Goal: Task Accomplishment & Management: Manage account settings

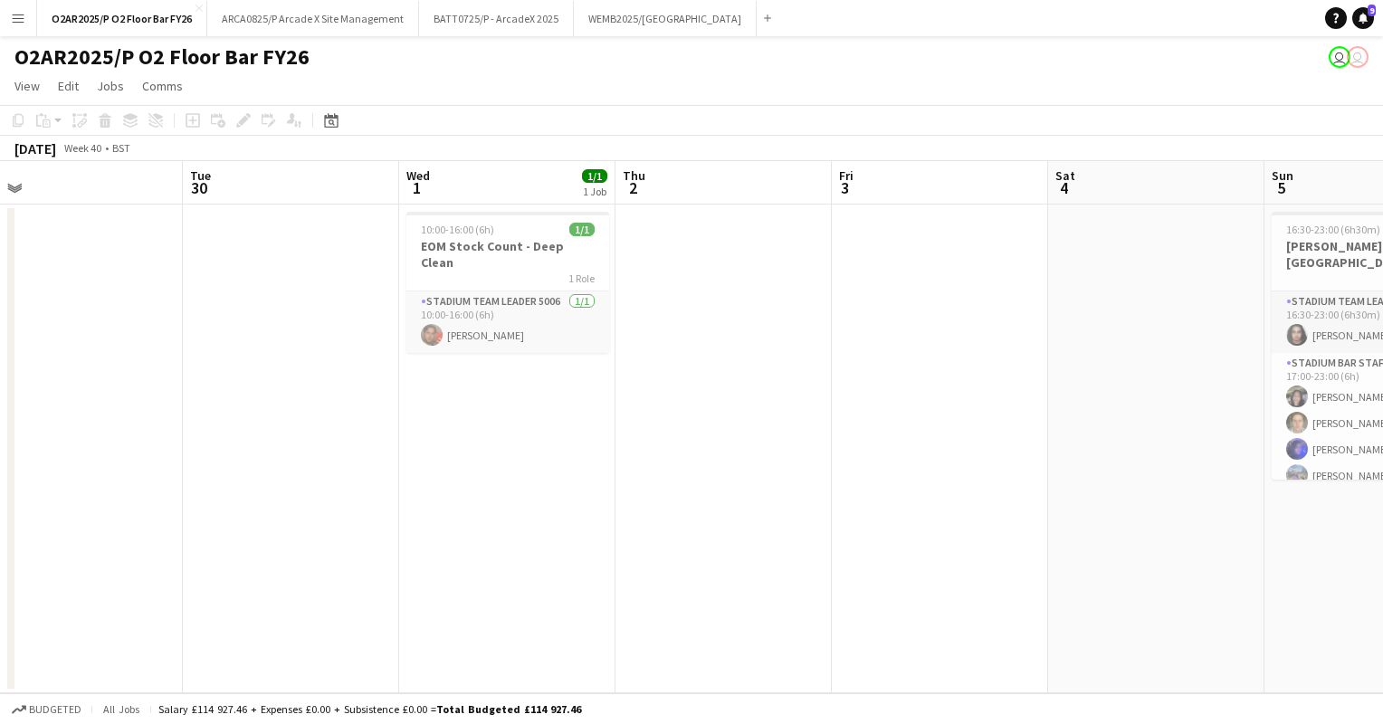
scroll to position [0, 446]
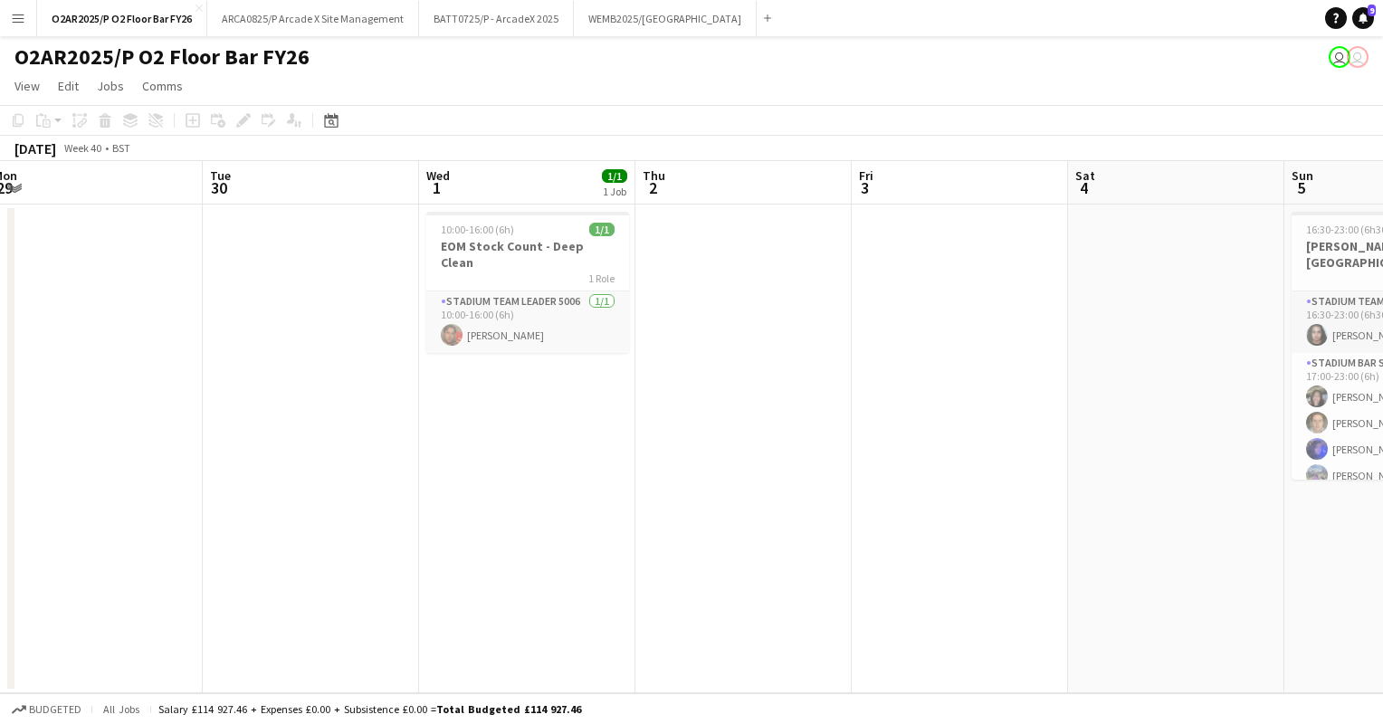
click at [11, 25] on button "Menu" at bounding box center [18, 18] width 36 height 36
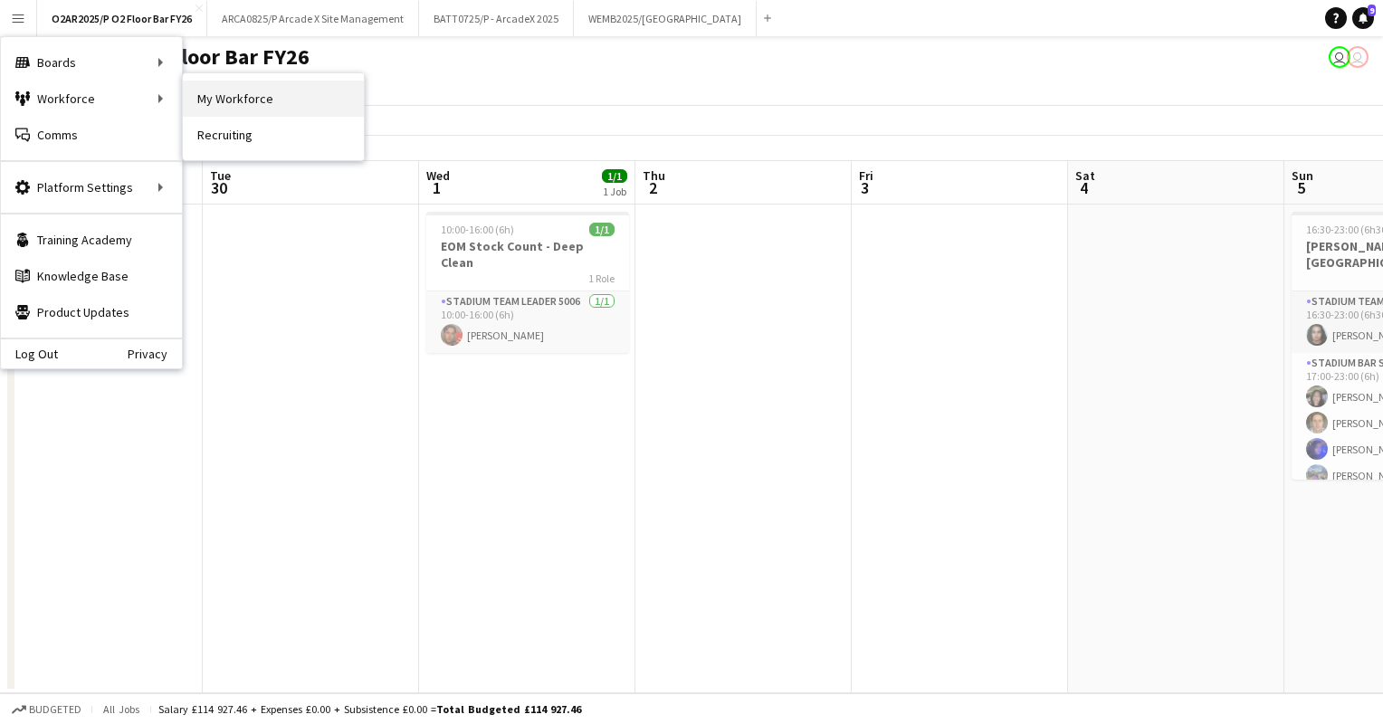
click at [235, 98] on link "My Workforce" at bounding box center [273, 99] width 181 height 36
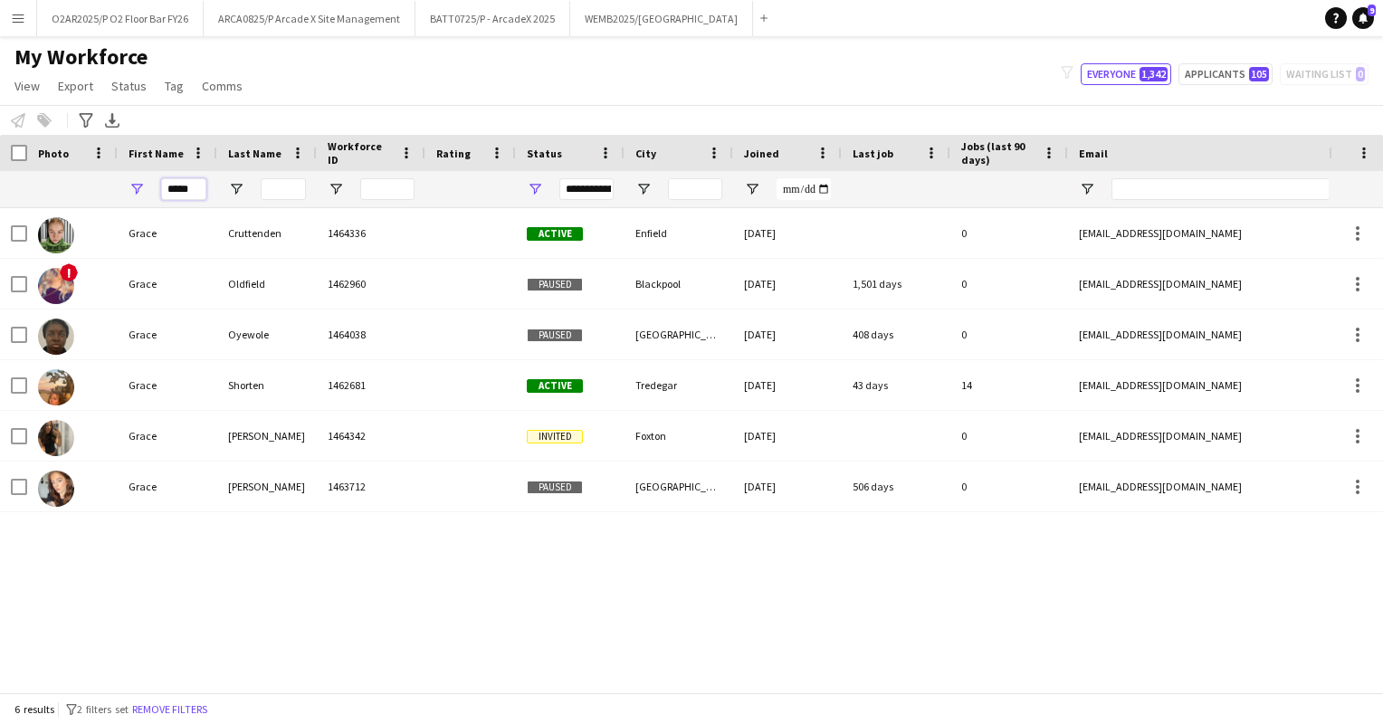
click at [195, 188] on input "*****" at bounding box center [183, 189] width 45 height 22
type input "*"
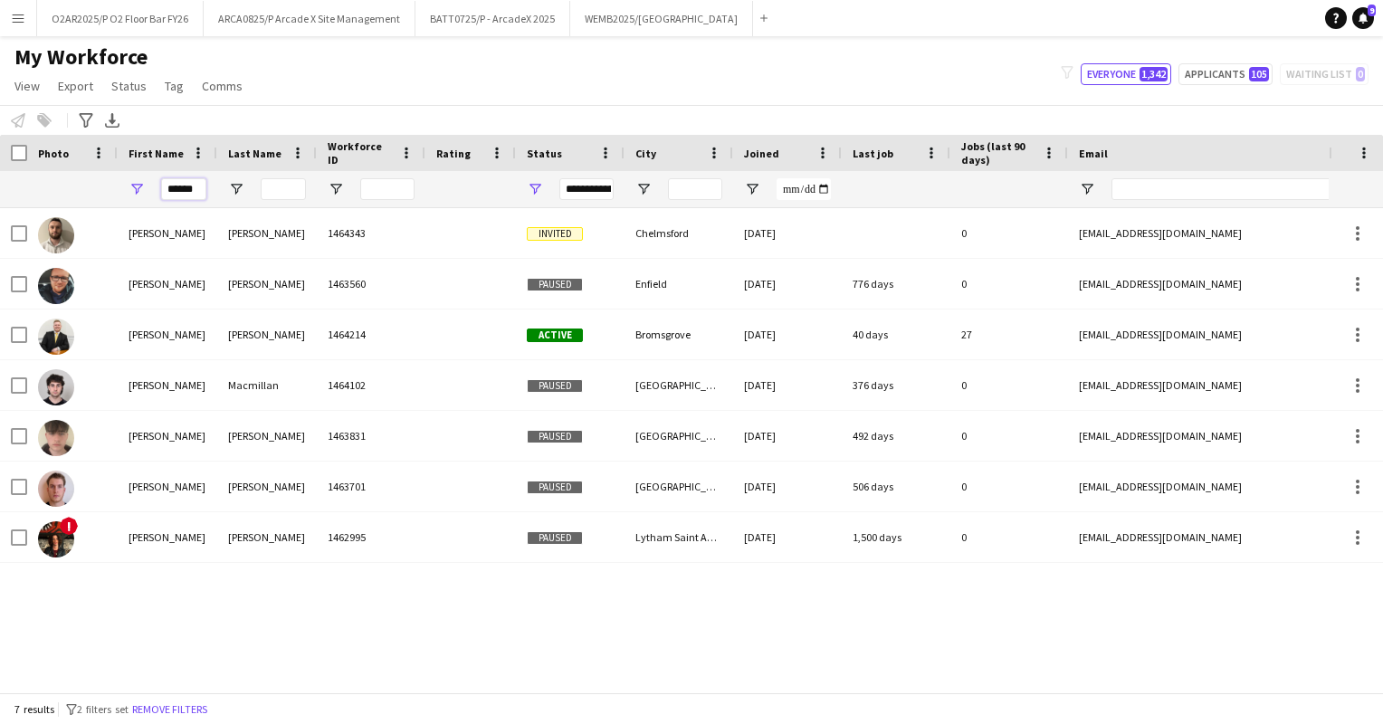
type input "******"
click at [129, 19] on button "O2AR2025/P O2 Floor Bar FY26 Close" at bounding box center [120, 18] width 167 height 35
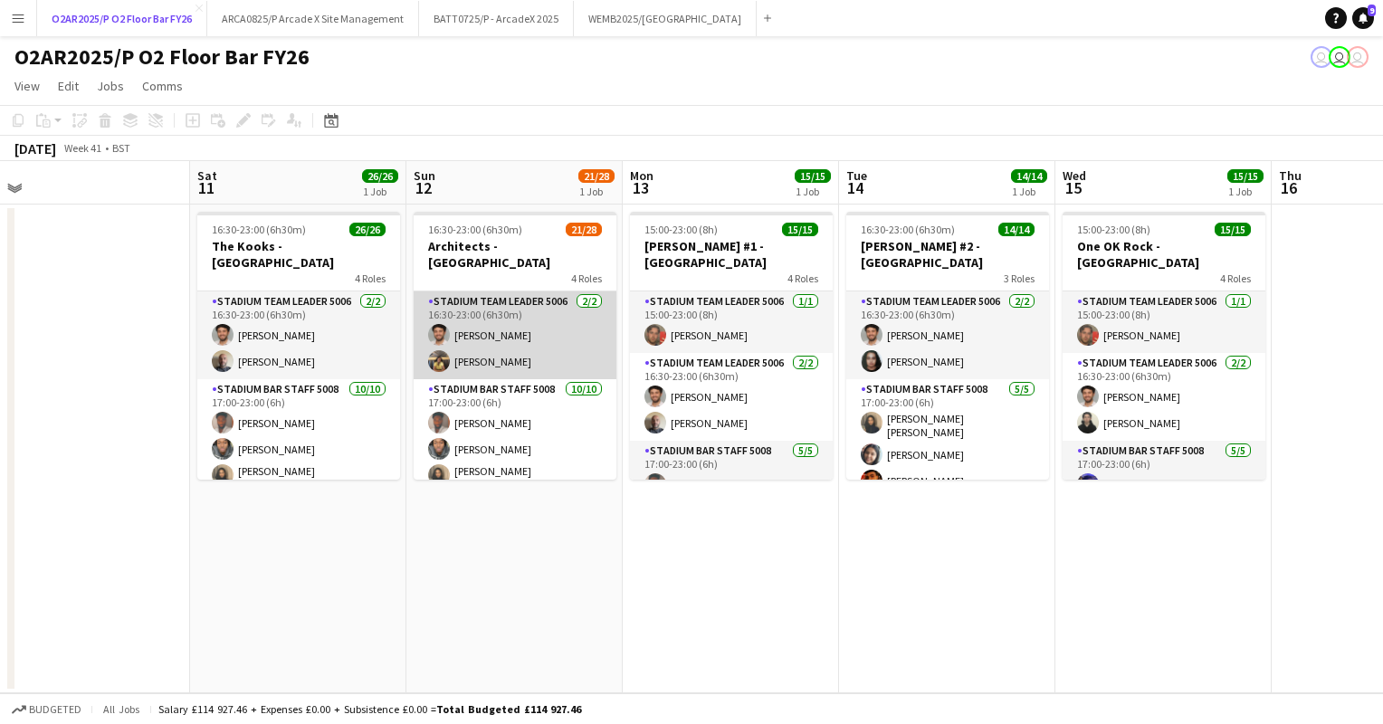
scroll to position [369, 0]
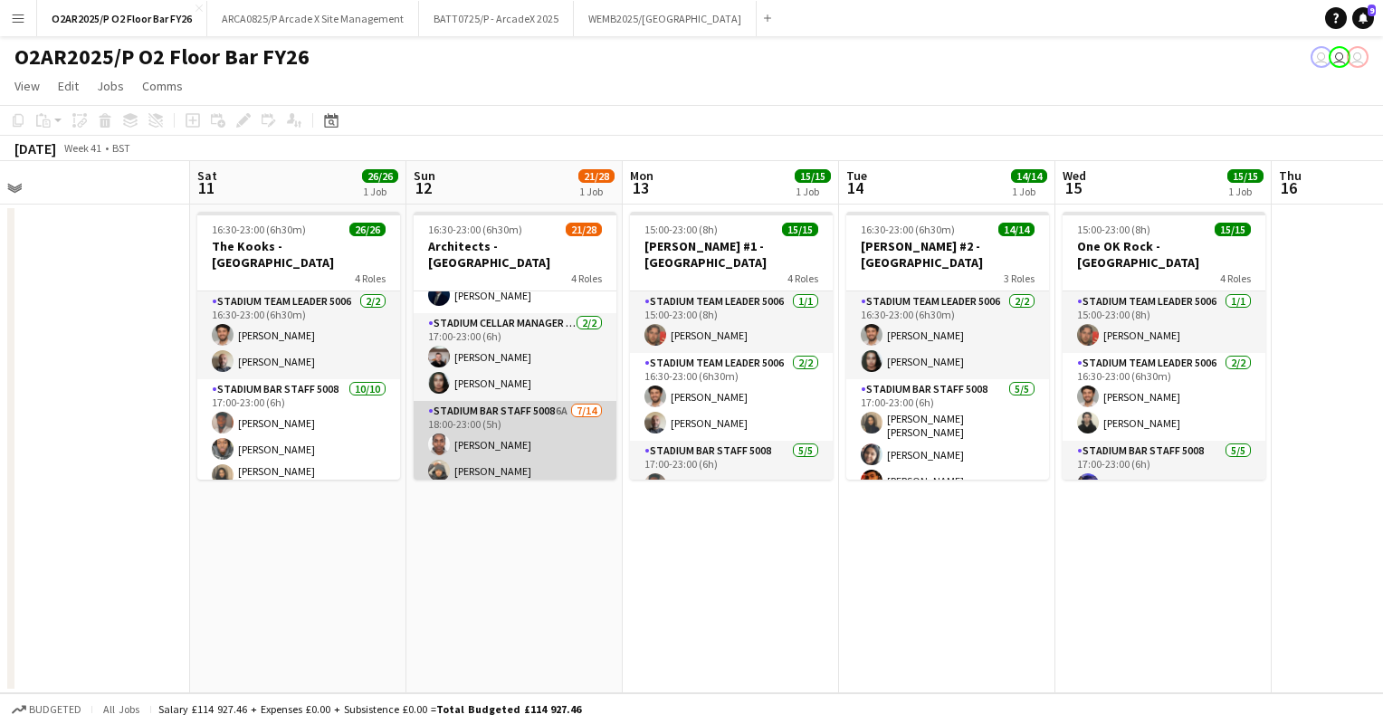
click at [569, 439] on app-card-role "Stadium Bar Staff 5008 6A [DATE] 18:00-23:00 (5h) [PERSON_NAME] [PERSON_NAME] […" at bounding box center [515, 602] width 203 height 403
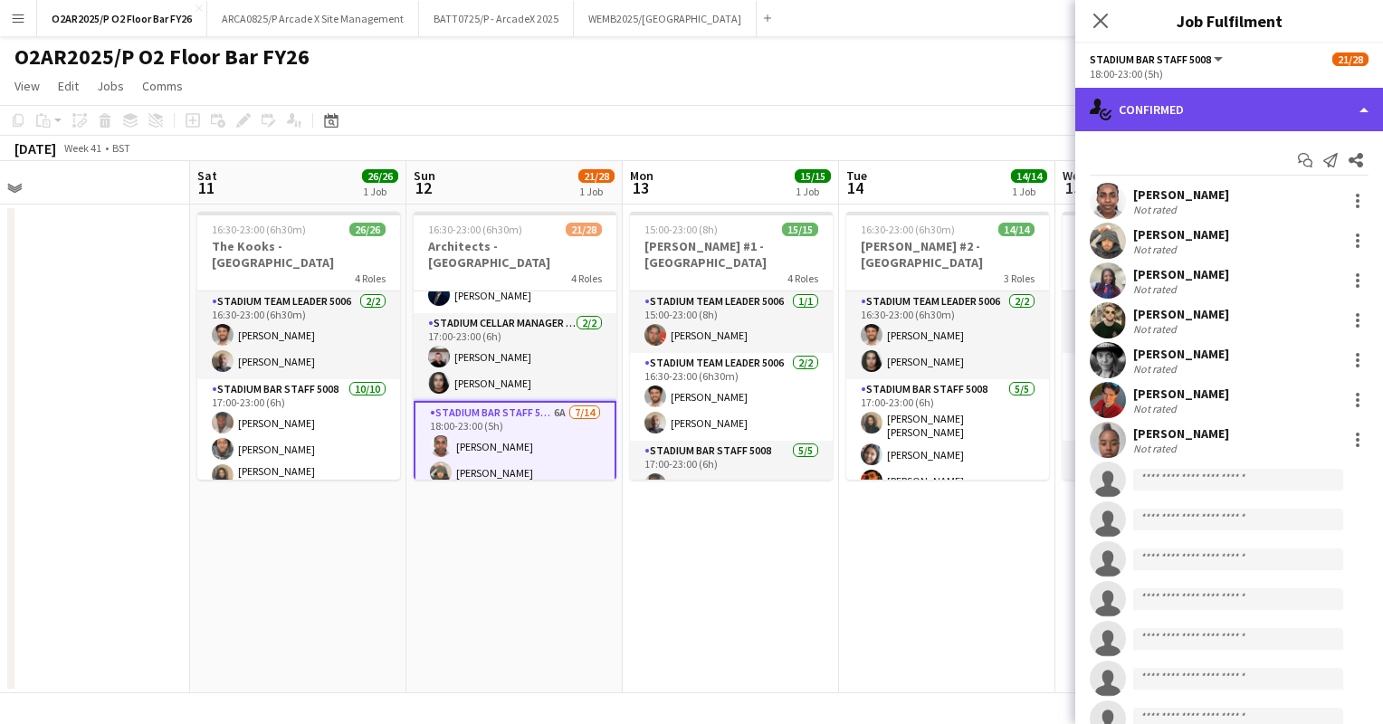
click at [1285, 105] on div "single-neutral-actions-check-2 Confirmed" at bounding box center [1229, 109] width 308 height 43
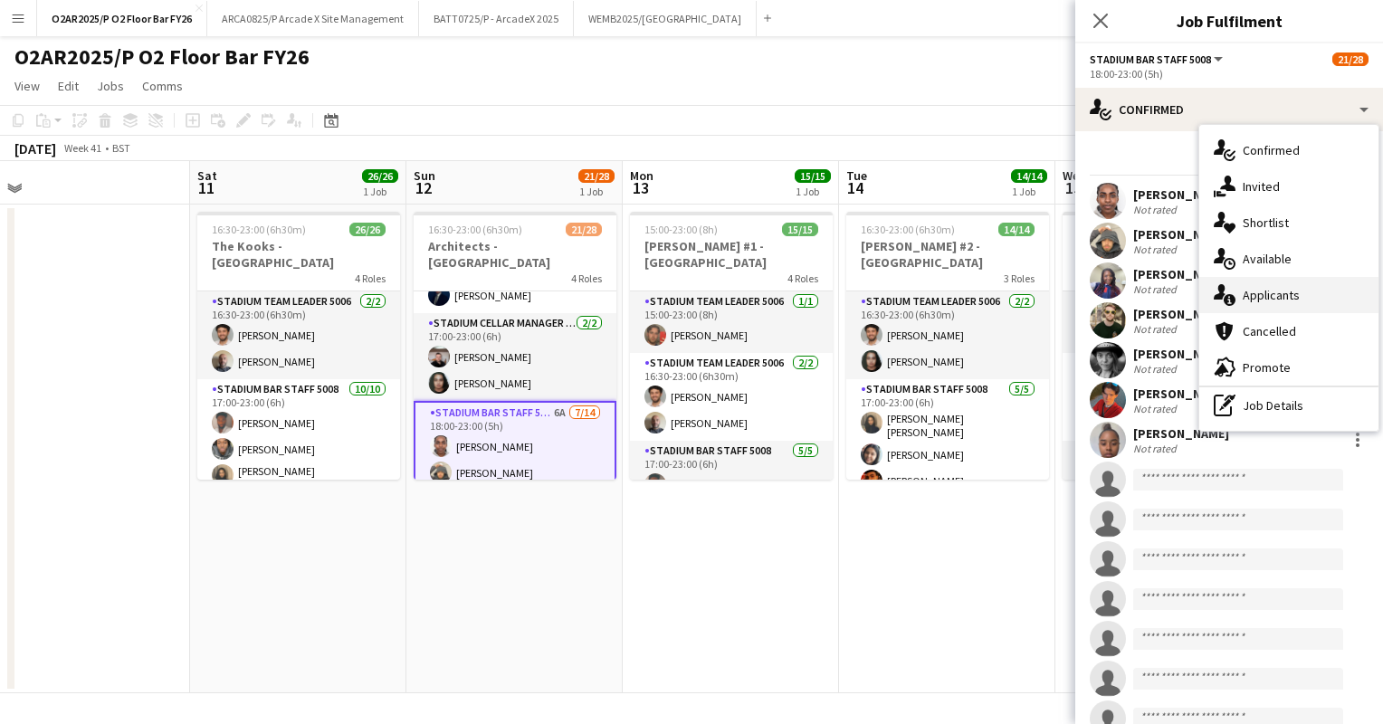
click at [1260, 293] on span "Applicants" at bounding box center [1271, 295] width 57 height 16
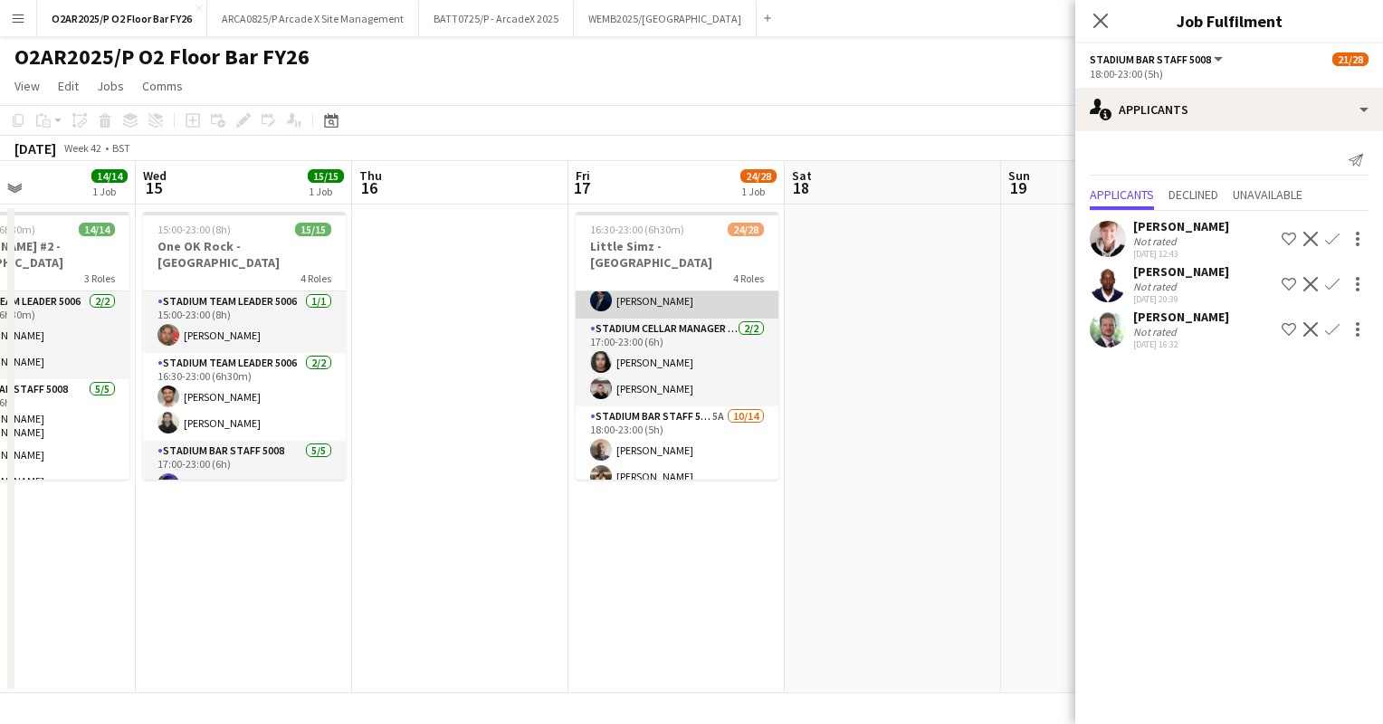
scroll to position [386, 0]
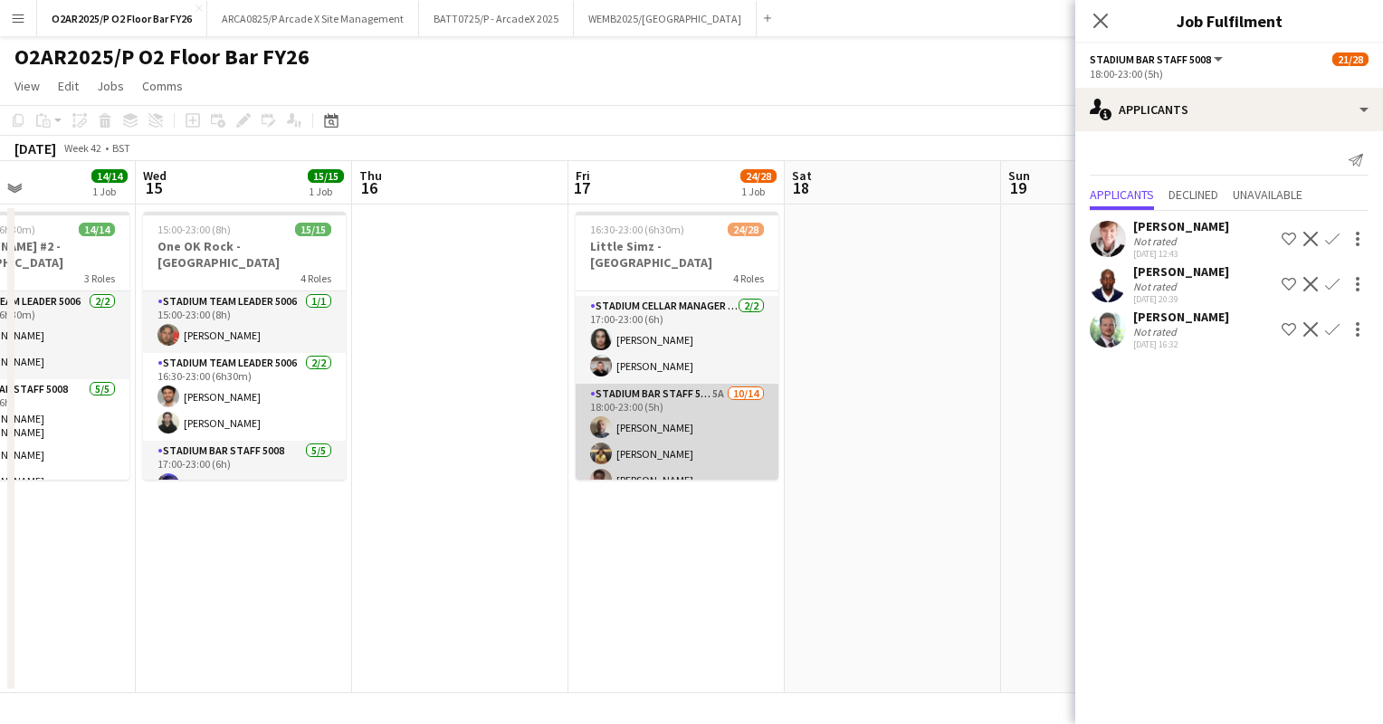
click at [680, 392] on app-card-role "Stadium Bar Staff 5008 5A [DATE] 18:00-23:00 (5h) [PERSON_NAME] [PERSON_NAME] […" at bounding box center [677, 588] width 203 height 408
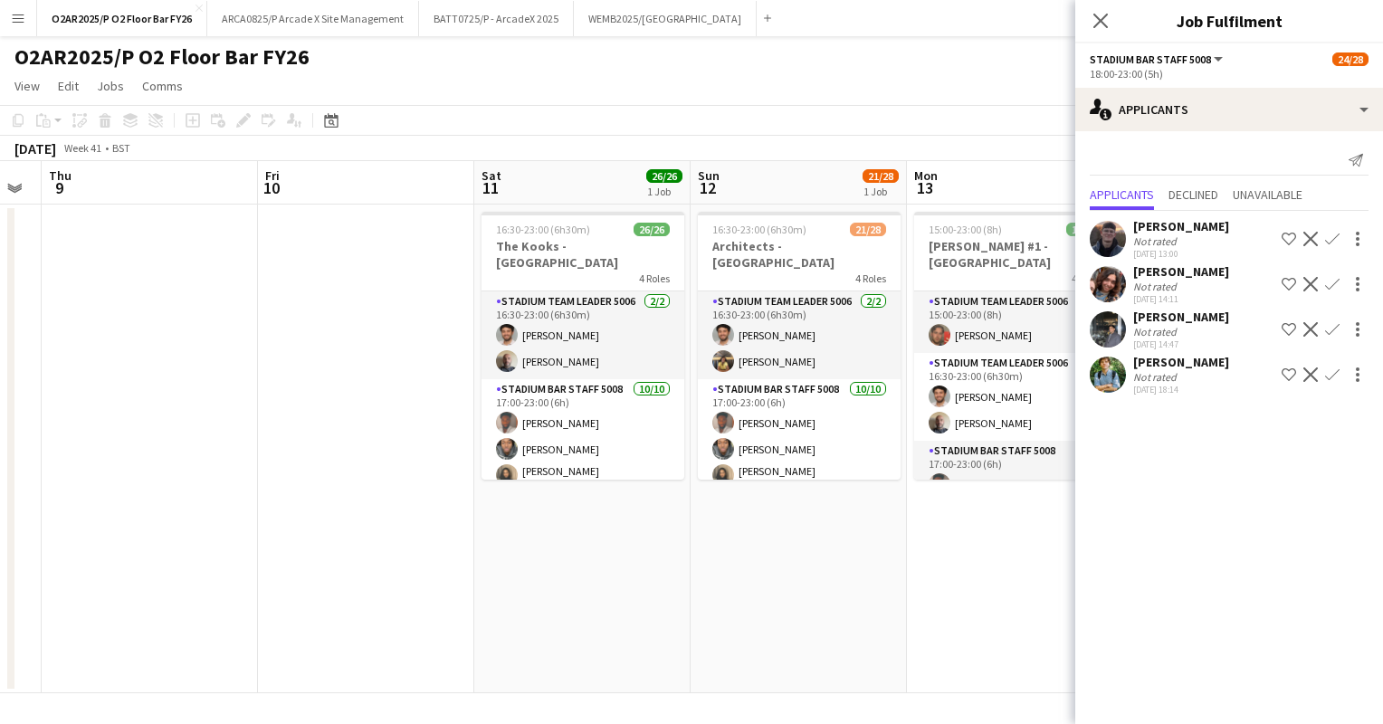
scroll to position [0, 608]
click at [1114, 232] on app-user-avatar at bounding box center [1108, 239] width 36 height 36
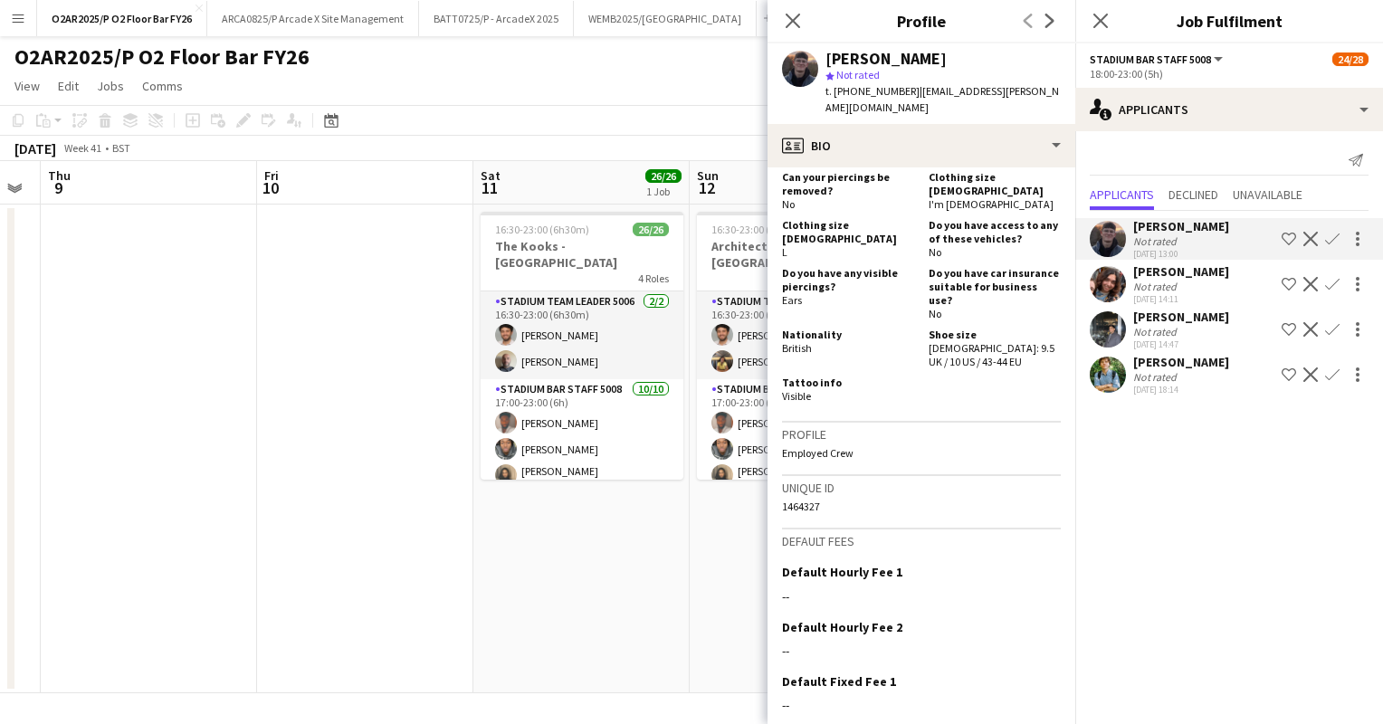
scroll to position [929, 0]
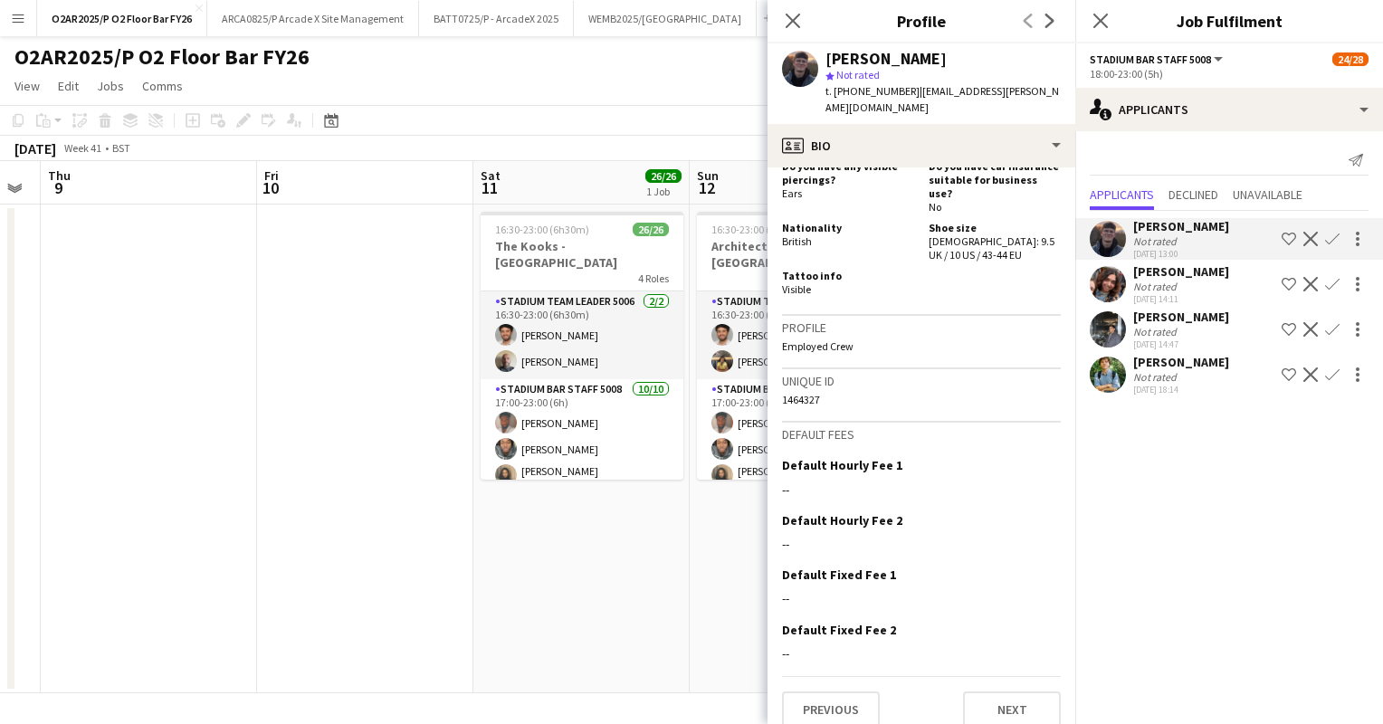
click at [1329, 239] on app-icon "Confirm" at bounding box center [1332, 239] width 14 height 14
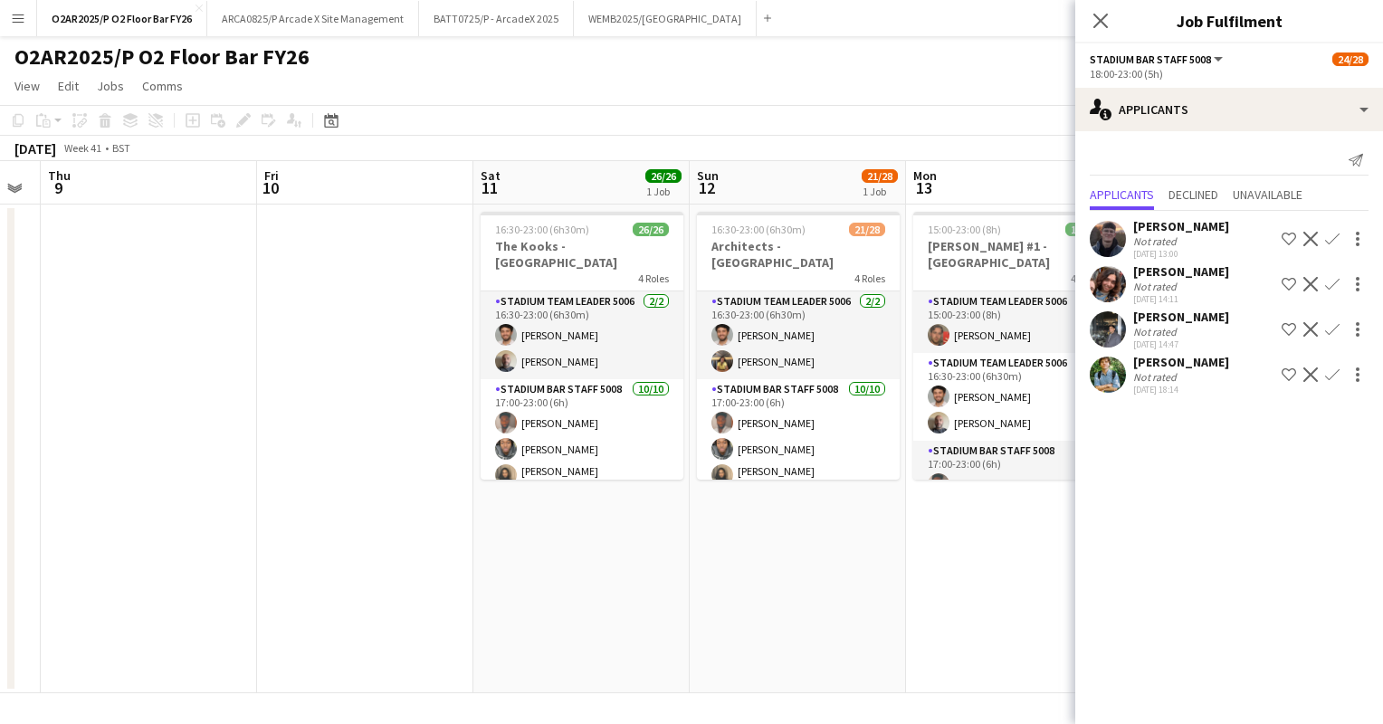
click at [1332, 235] on app-icon "Confirm" at bounding box center [1332, 239] width 14 height 14
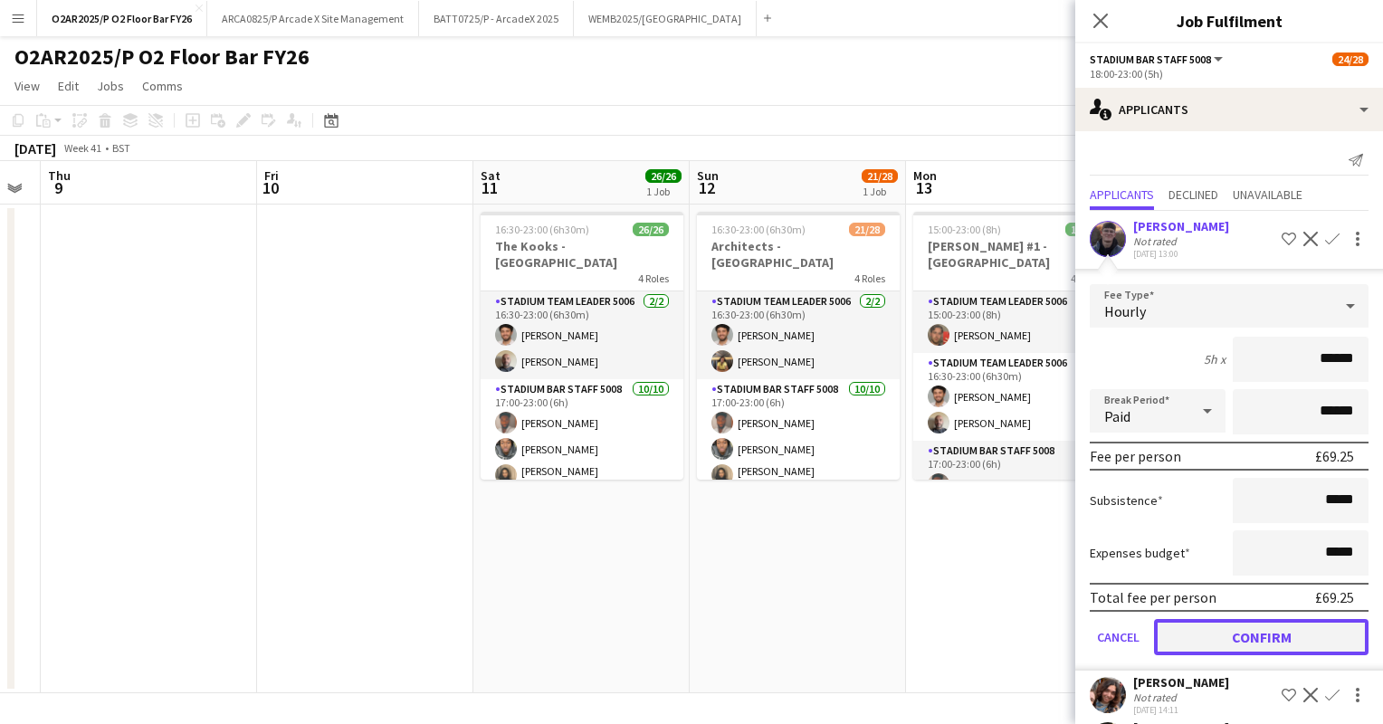
click at [1235, 634] on button "Confirm" at bounding box center [1261, 637] width 215 height 36
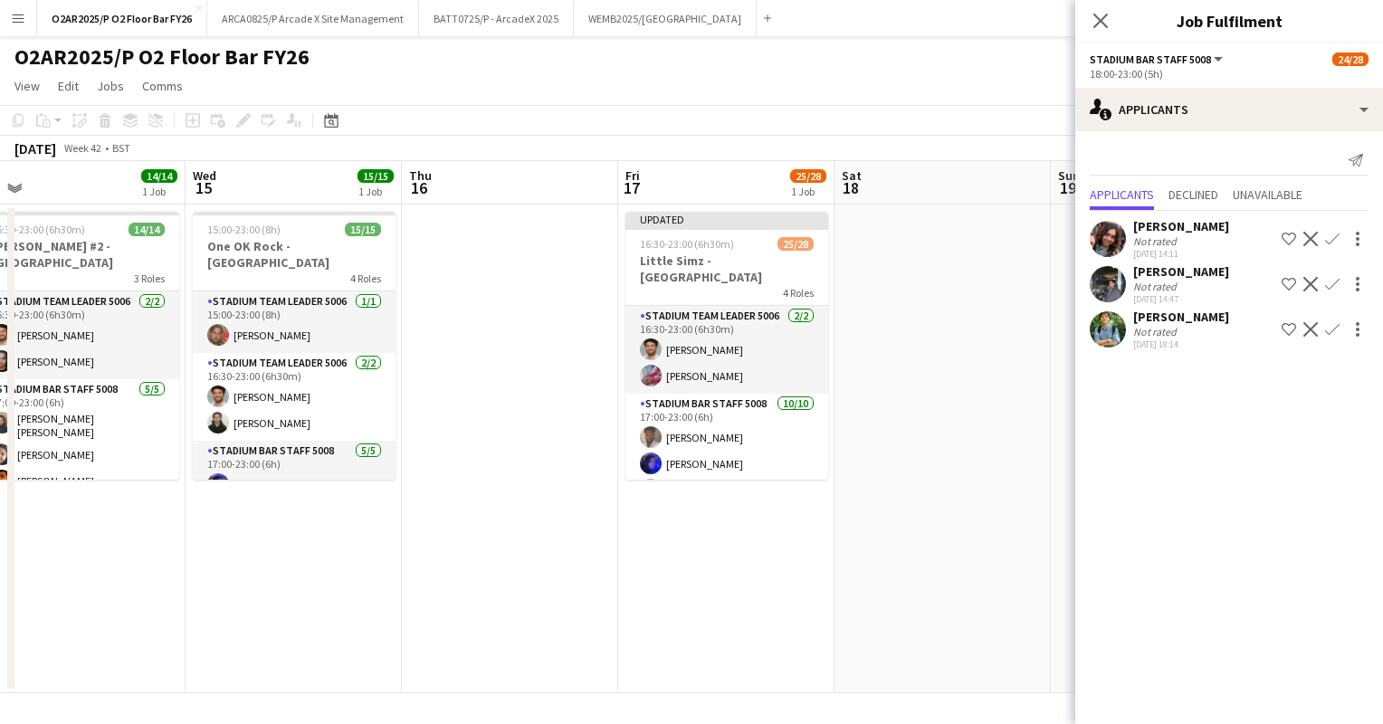
scroll to position [0, 363]
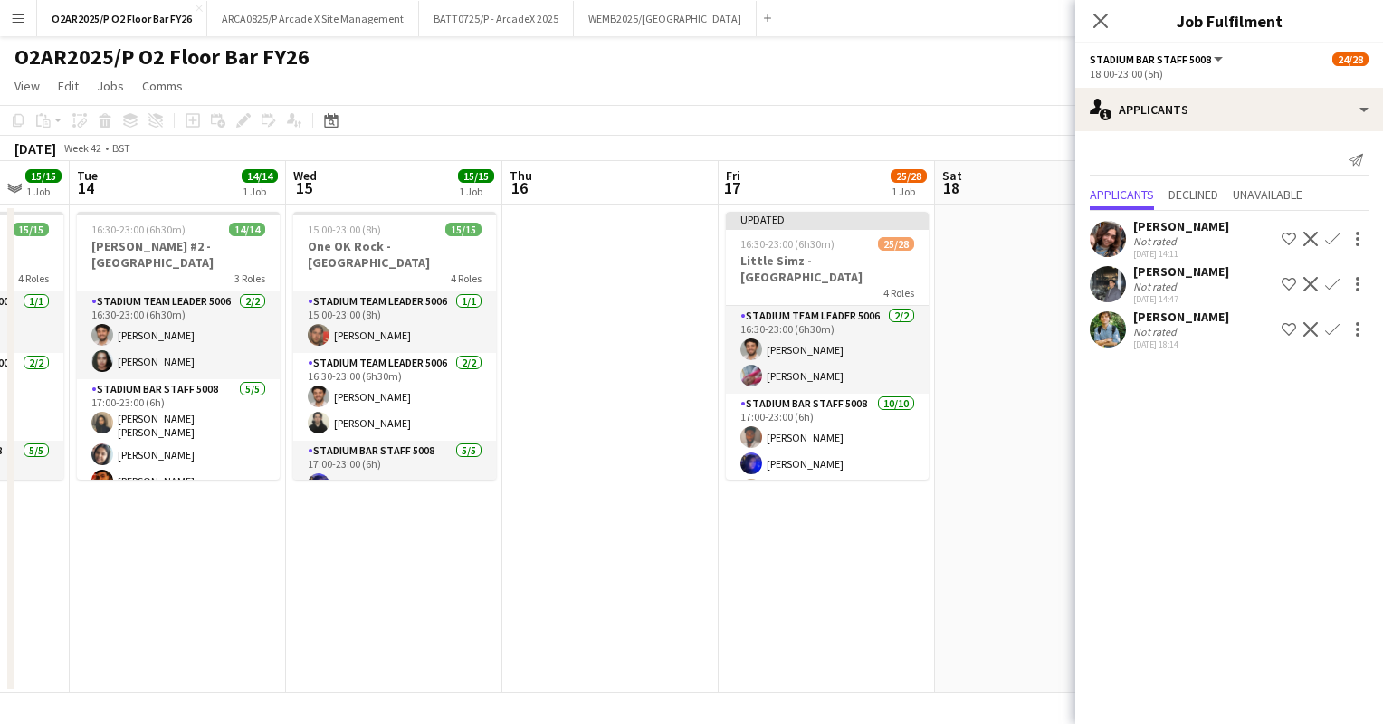
click at [1110, 227] on app-user-avatar at bounding box center [1108, 239] width 36 height 36
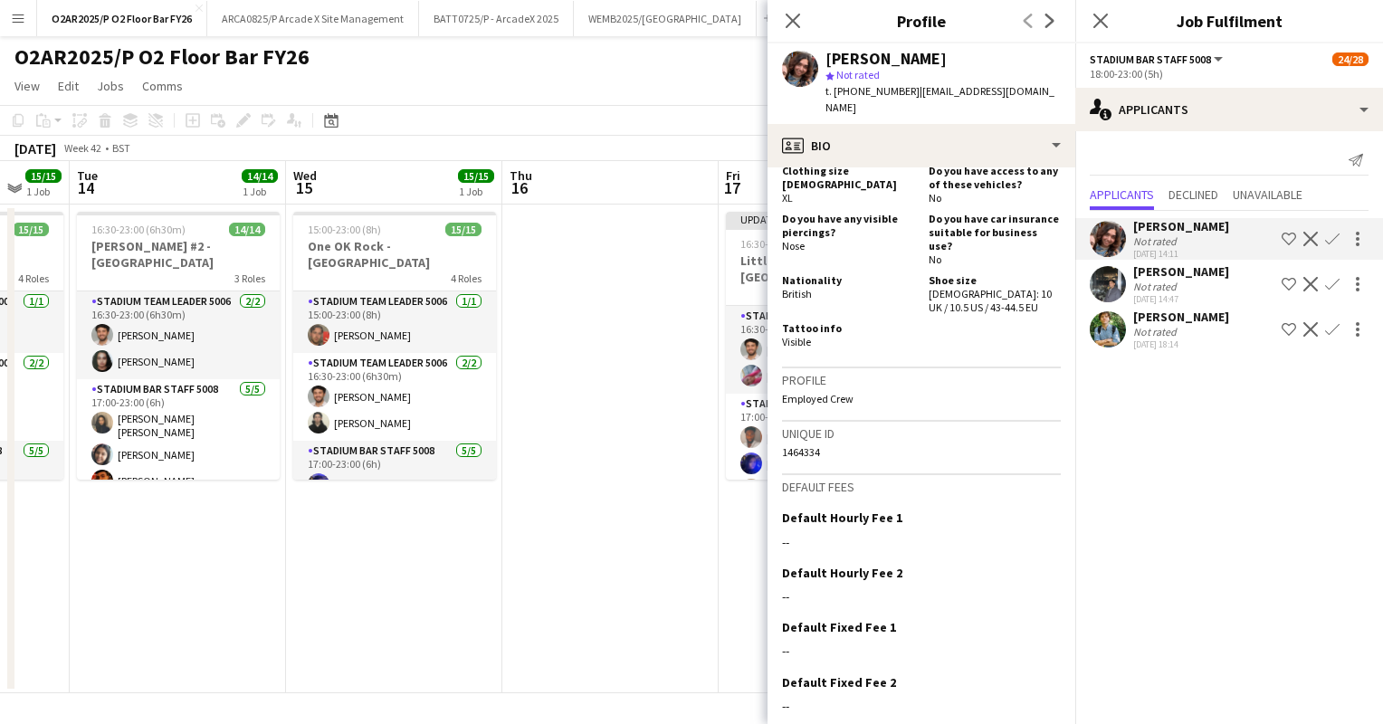
scroll to position [904, 0]
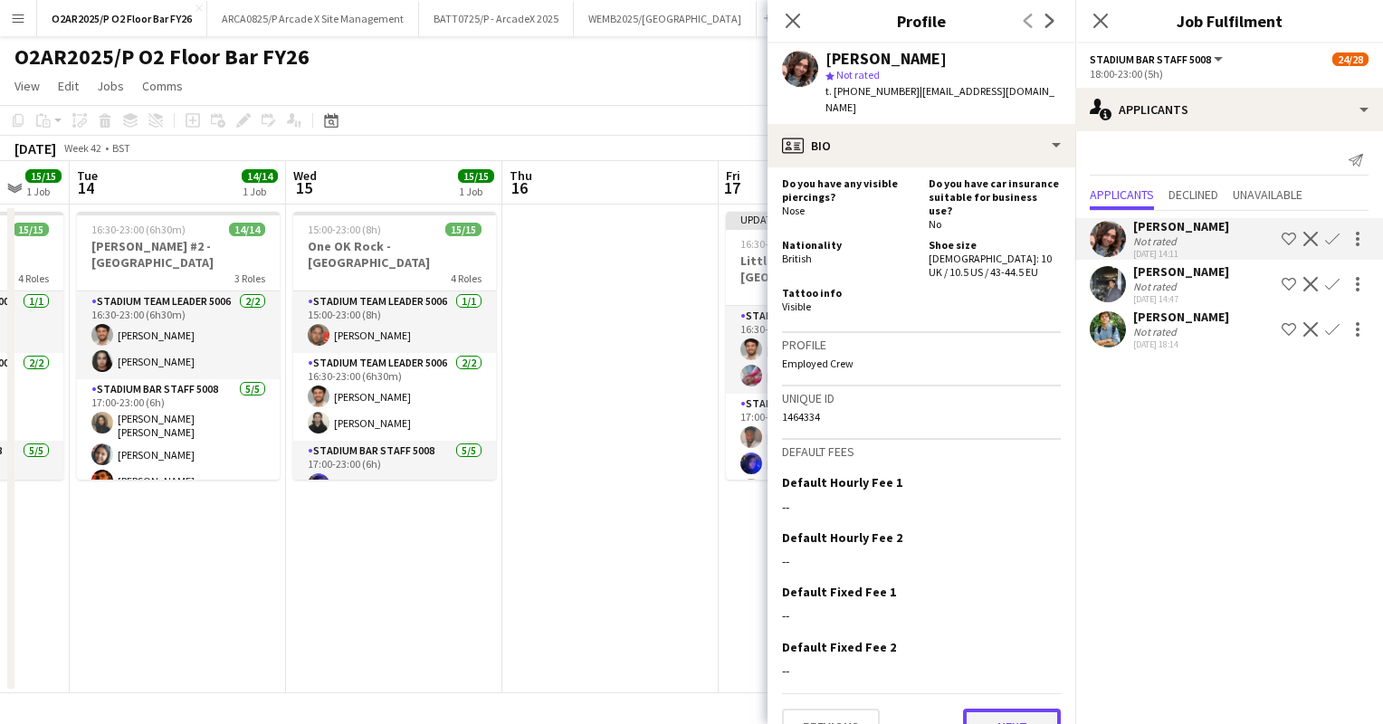
click at [1009, 709] on button "Next" at bounding box center [1012, 727] width 98 height 36
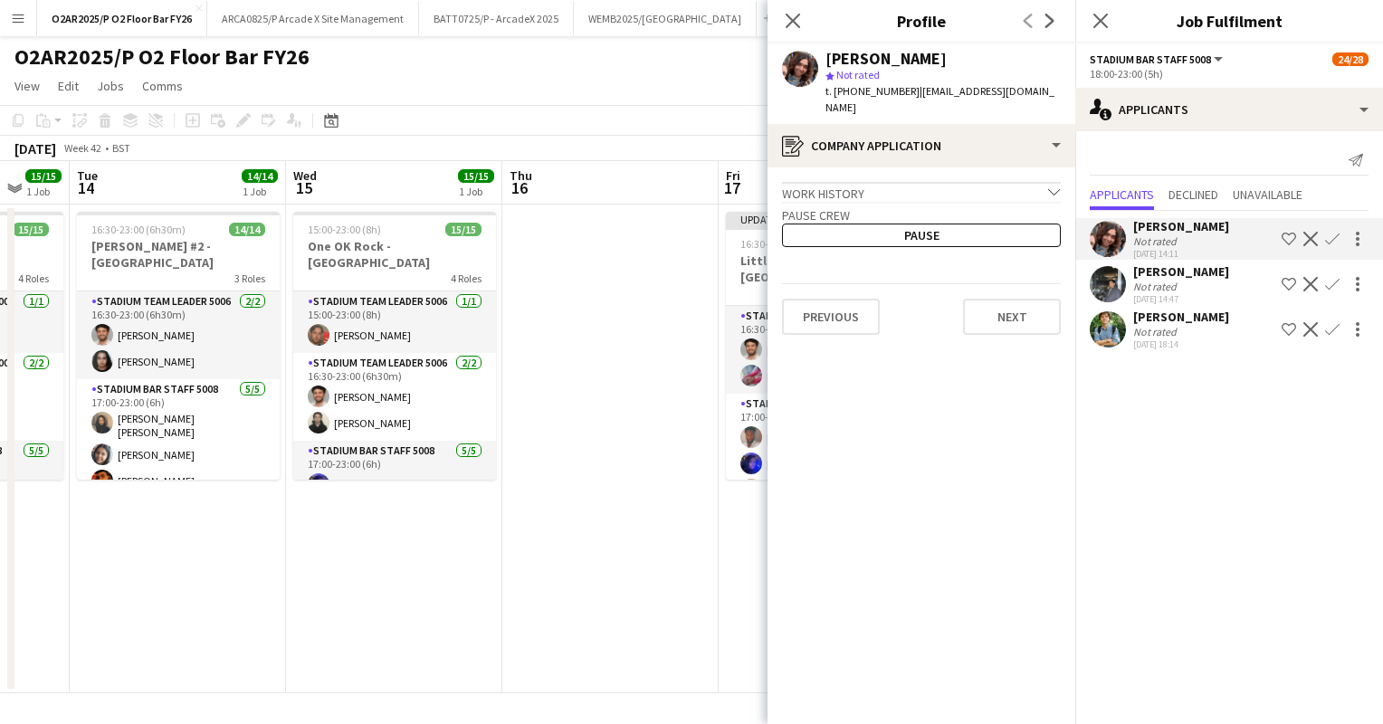
click at [1331, 233] on app-icon "Confirm" at bounding box center [1332, 239] width 14 height 14
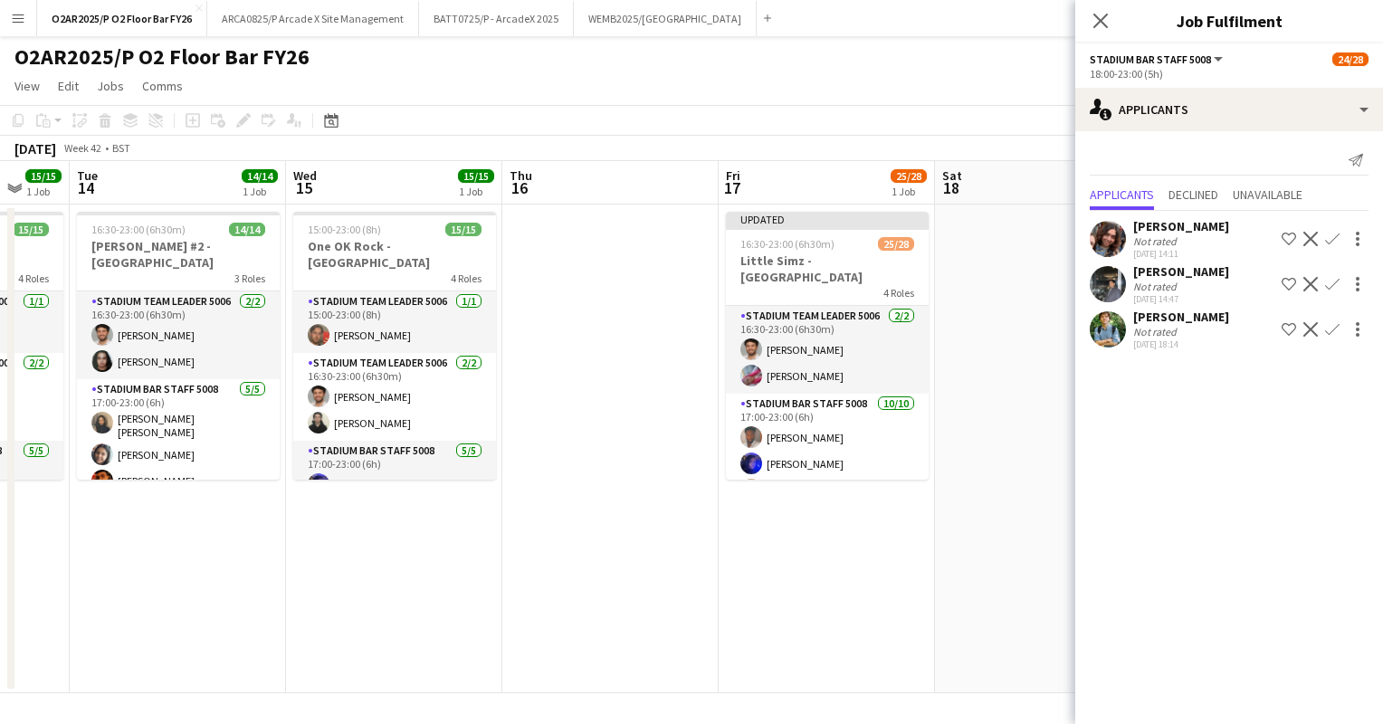
click at [1336, 239] on app-icon "Confirm" at bounding box center [1332, 239] width 14 height 14
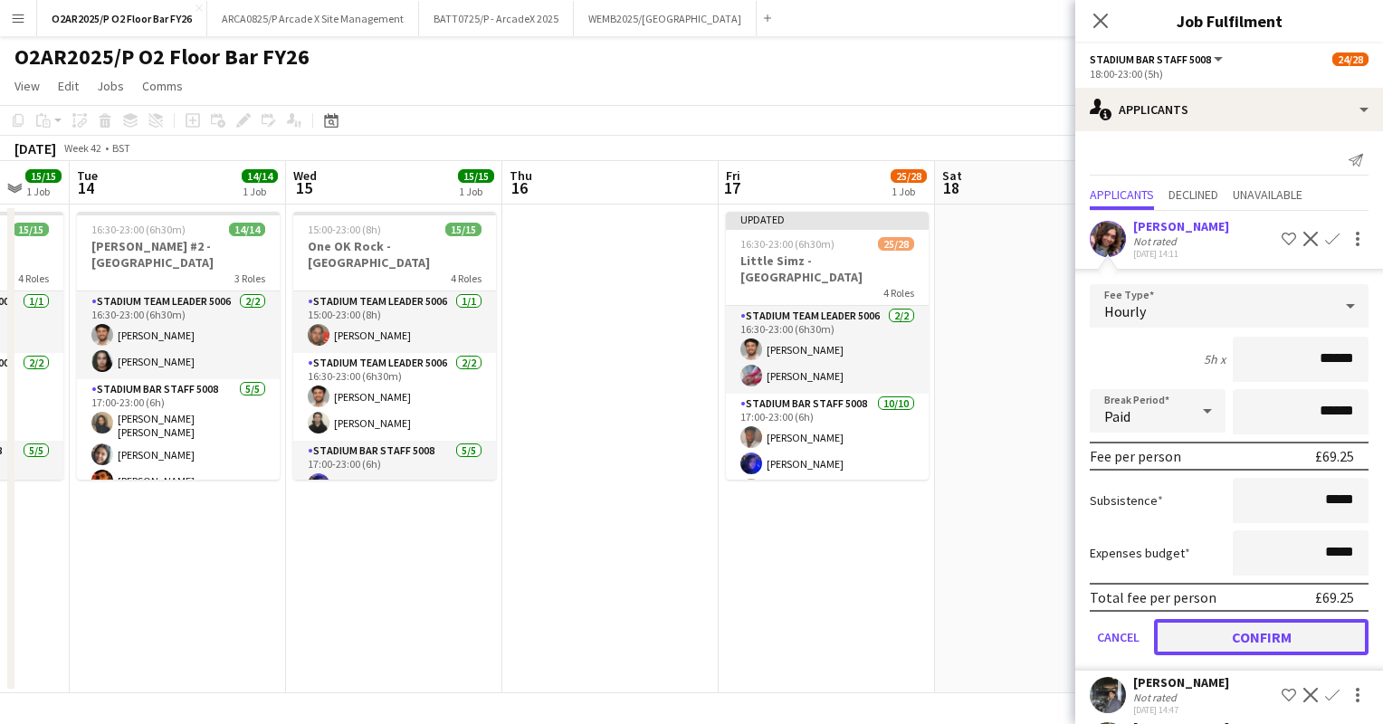
click at [1225, 626] on button "Confirm" at bounding box center [1261, 637] width 215 height 36
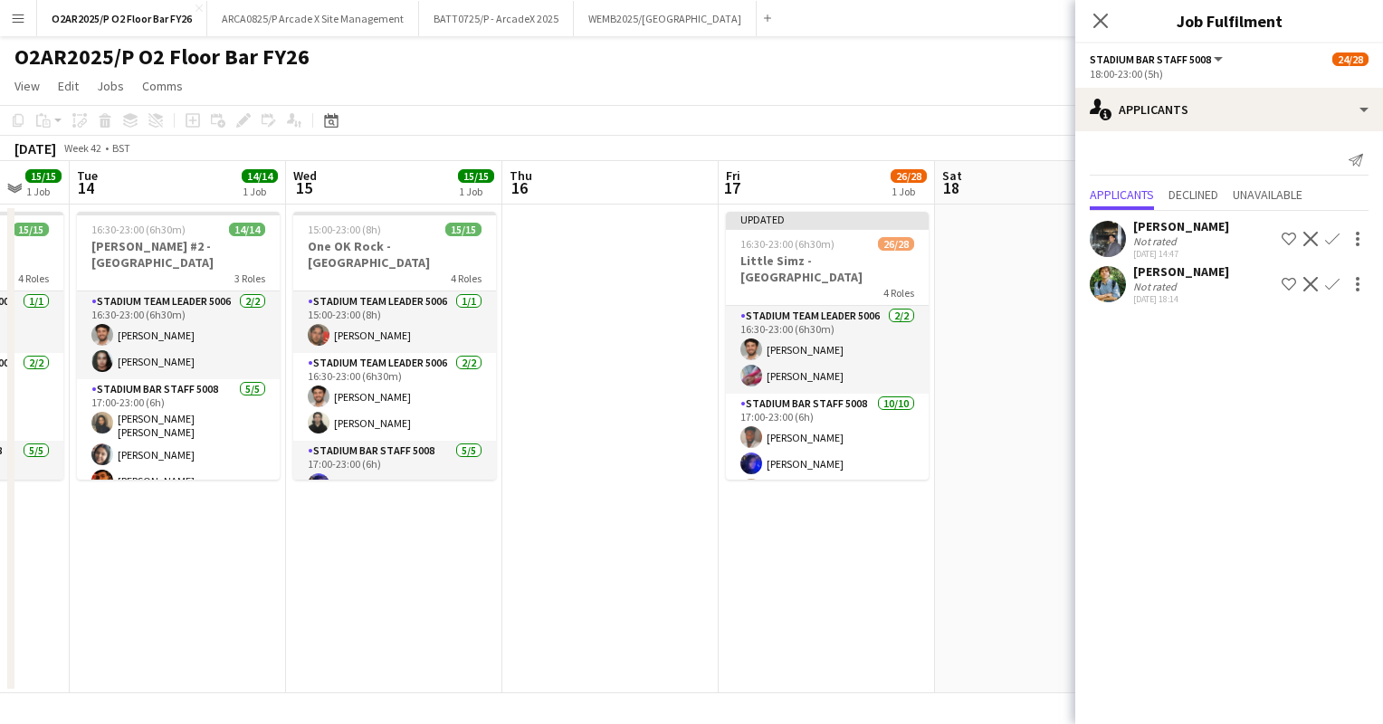
click at [1102, 283] on app-user-avatar at bounding box center [1108, 284] width 36 height 36
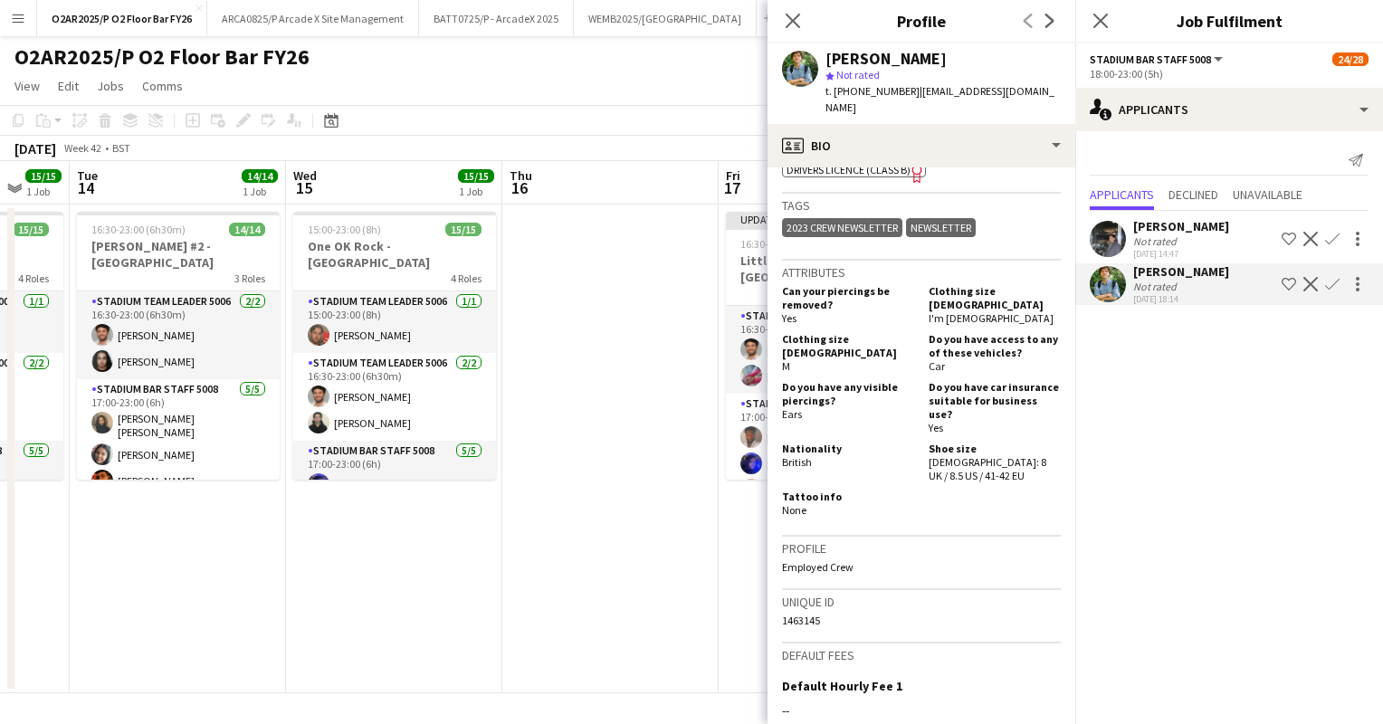
scroll to position [731, 0]
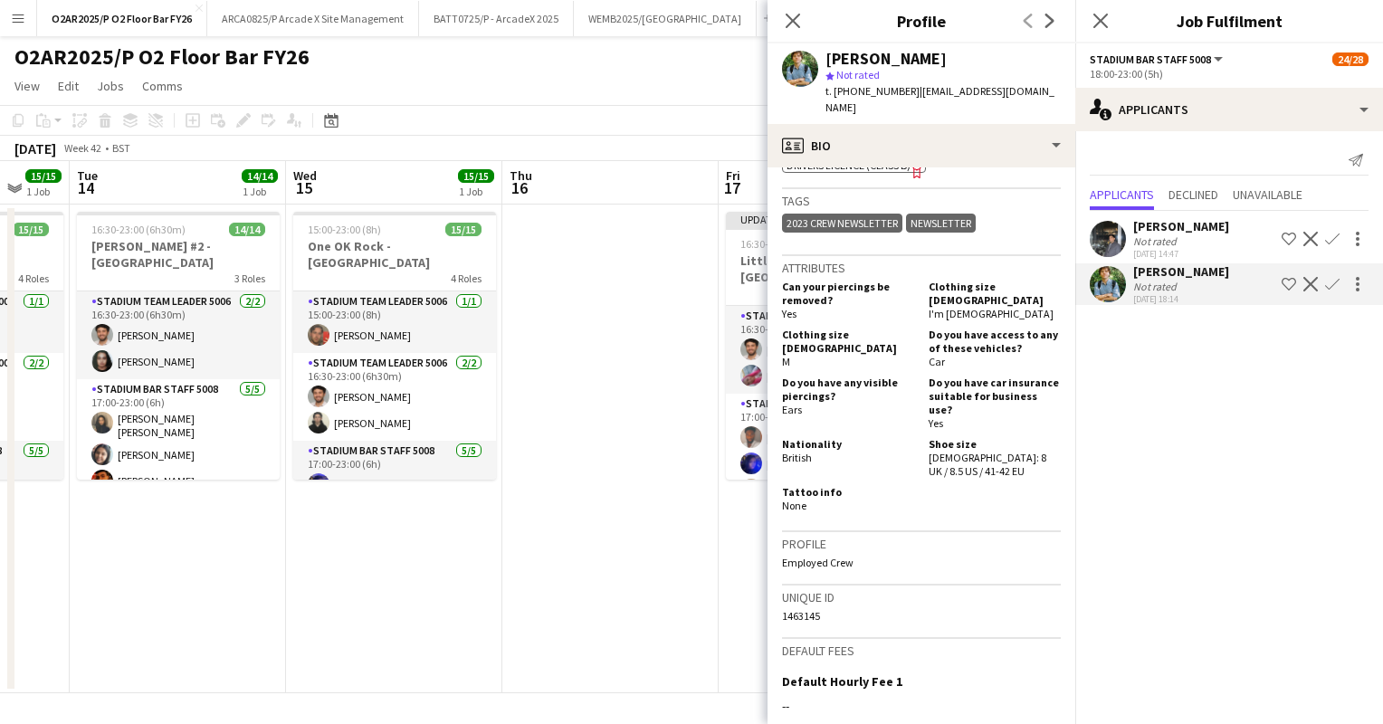
click at [1191, 240] on div "Not rated" at bounding box center [1181, 241] width 96 height 14
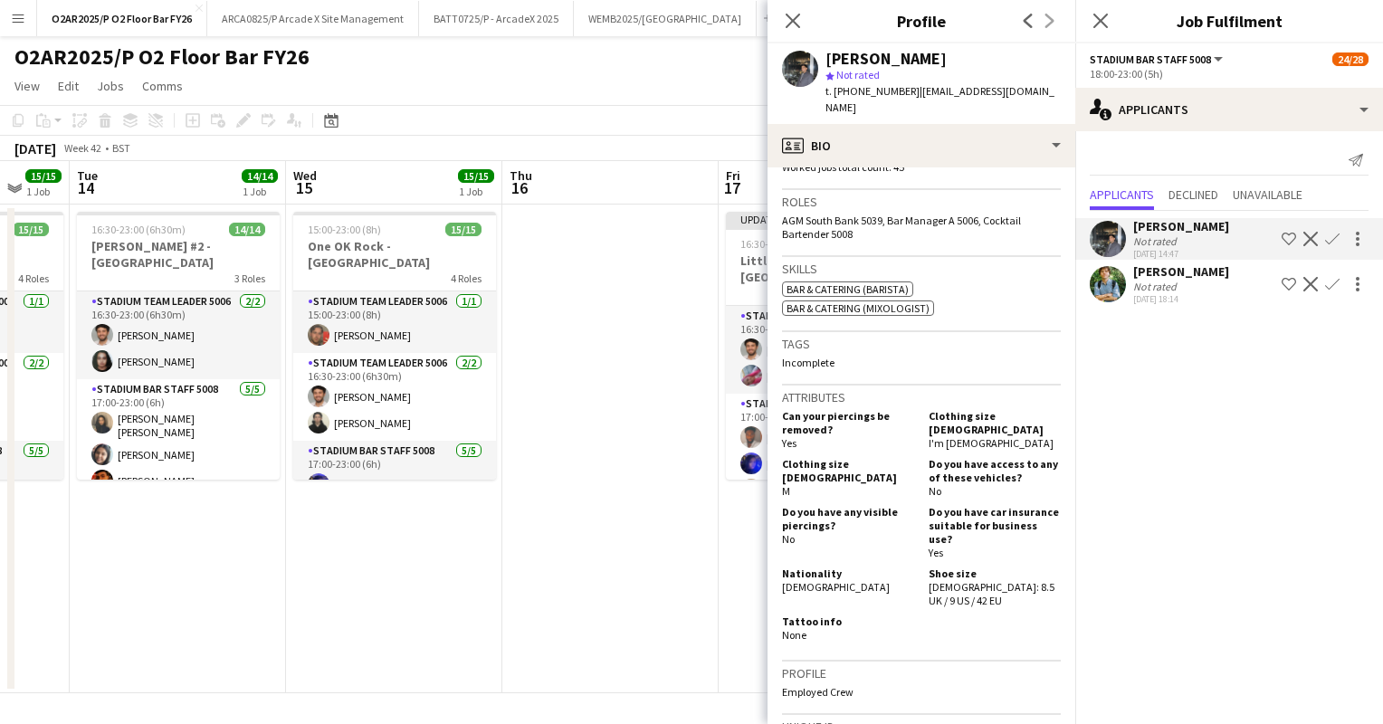
scroll to position [691, 0]
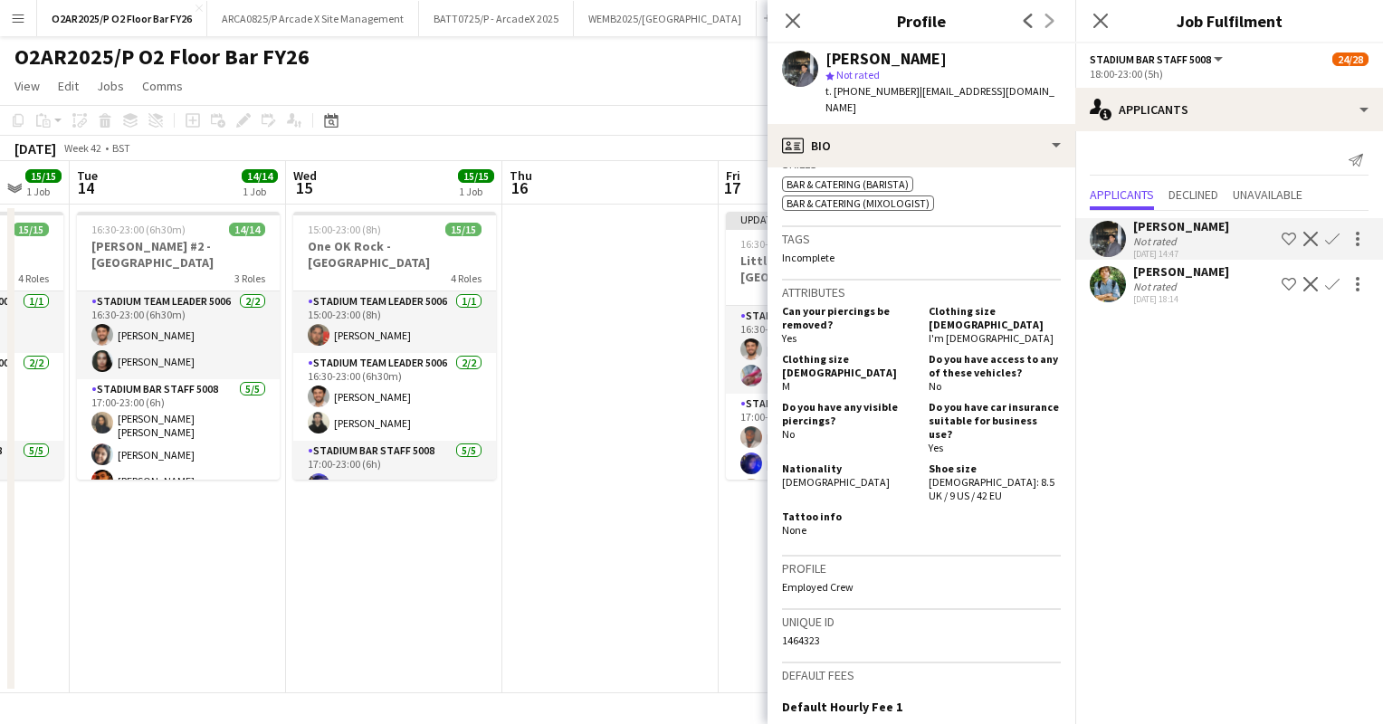
click at [1333, 239] on app-icon "Confirm" at bounding box center [1332, 239] width 14 height 14
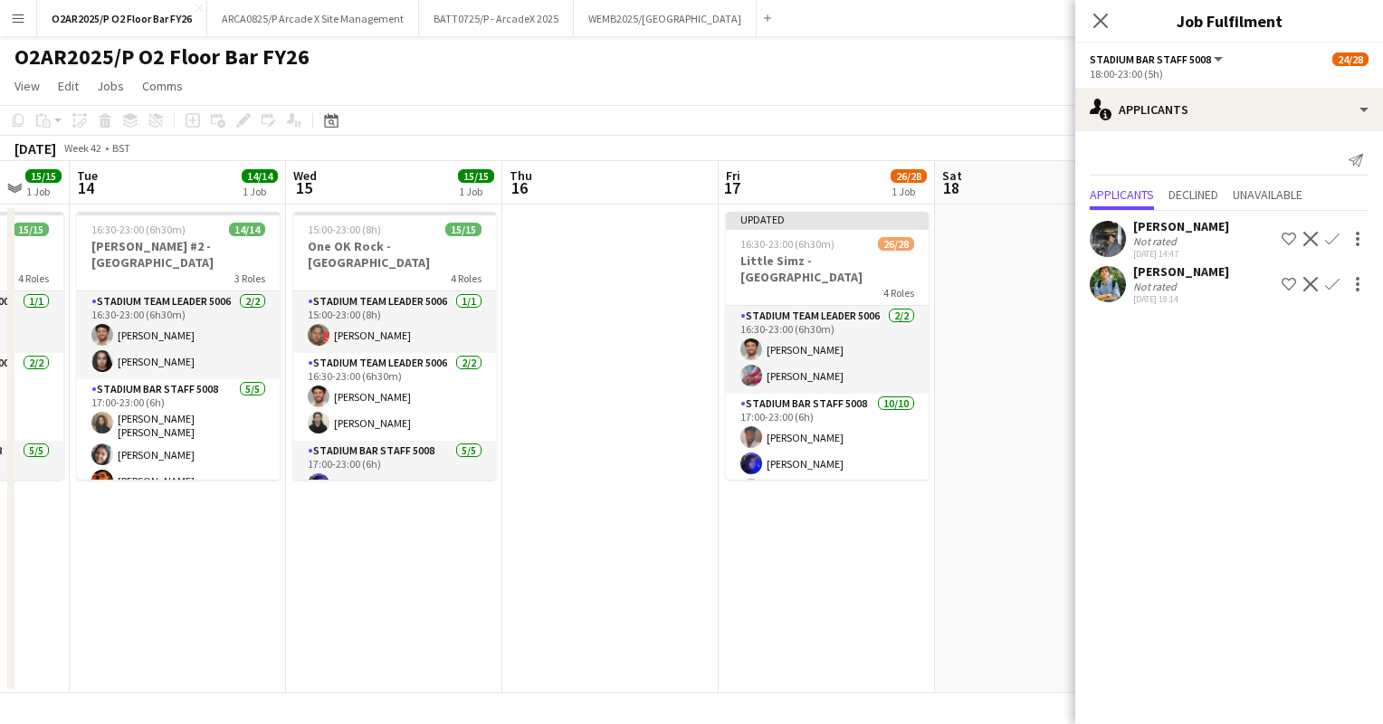
click at [1329, 235] on app-icon "Confirm" at bounding box center [1332, 239] width 14 height 14
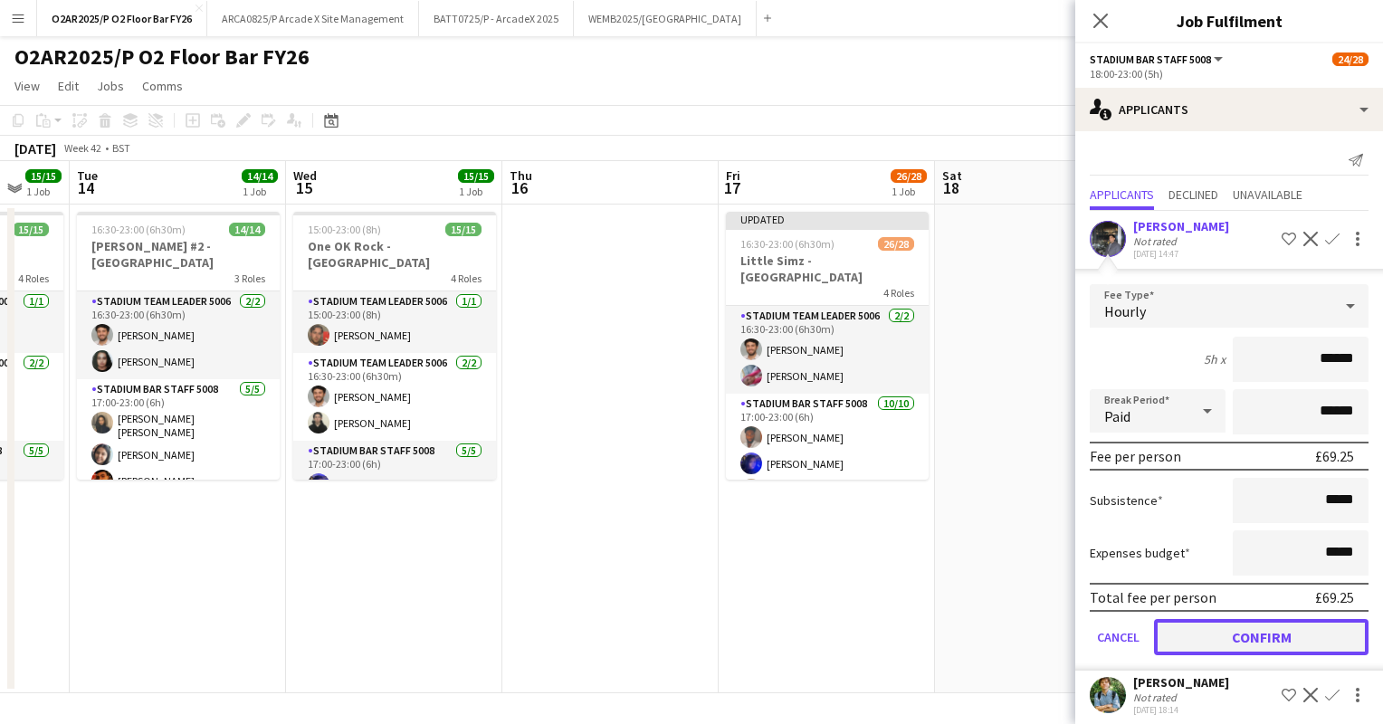
click at [1216, 630] on button "Confirm" at bounding box center [1261, 637] width 215 height 36
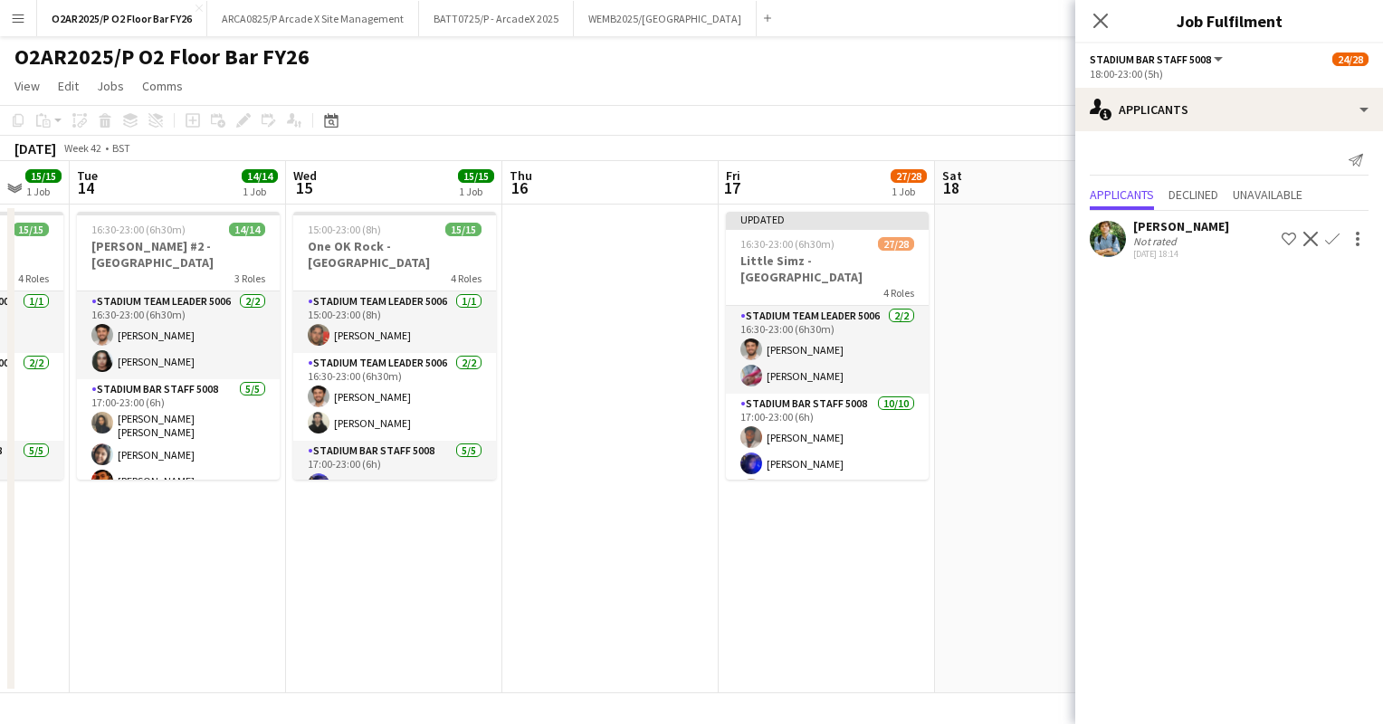
click at [1324, 244] on button "Confirm" at bounding box center [1332, 239] width 22 height 22
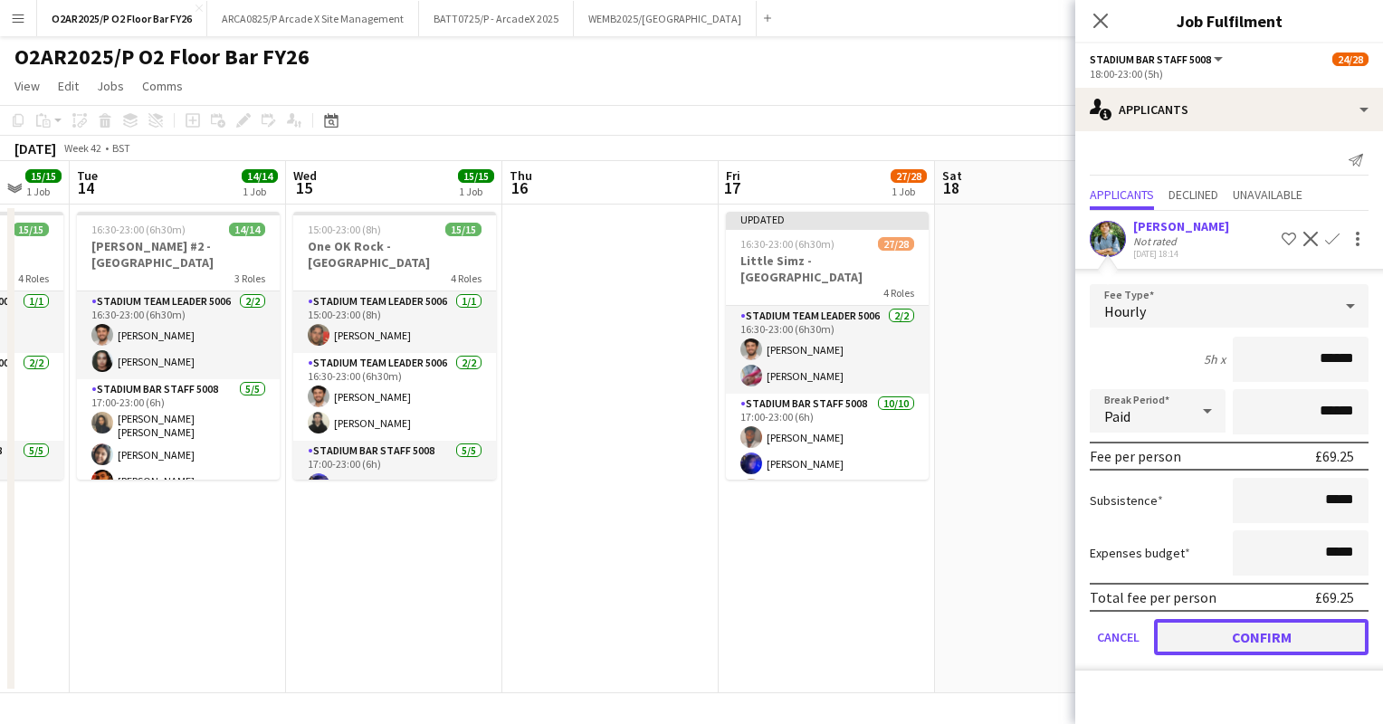
click at [1235, 634] on button "Confirm" at bounding box center [1261, 637] width 215 height 36
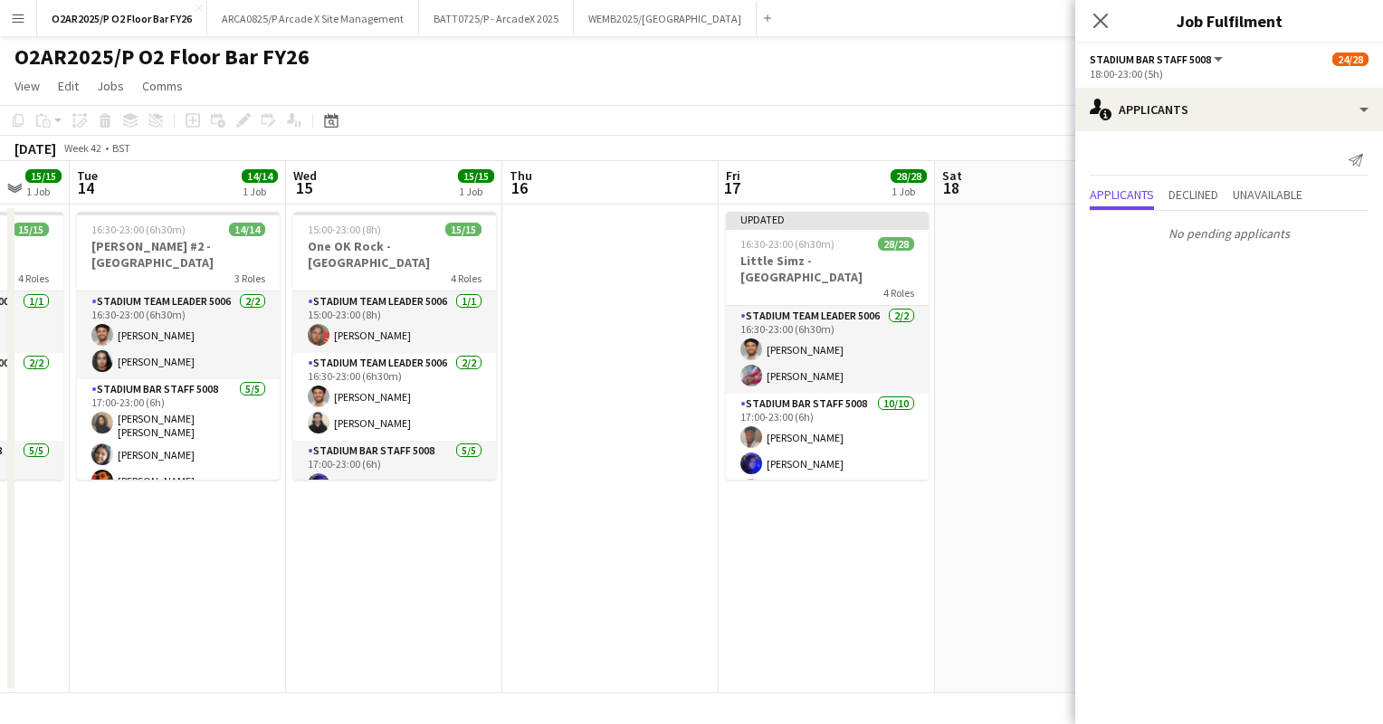
click at [939, 131] on app-toolbar "Copy Paste Paste Ctrl+V Paste with crew Ctrl+Shift+V Paste linked Job [GEOGRAPH…" at bounding box center [691, 120] width 1383 height 31
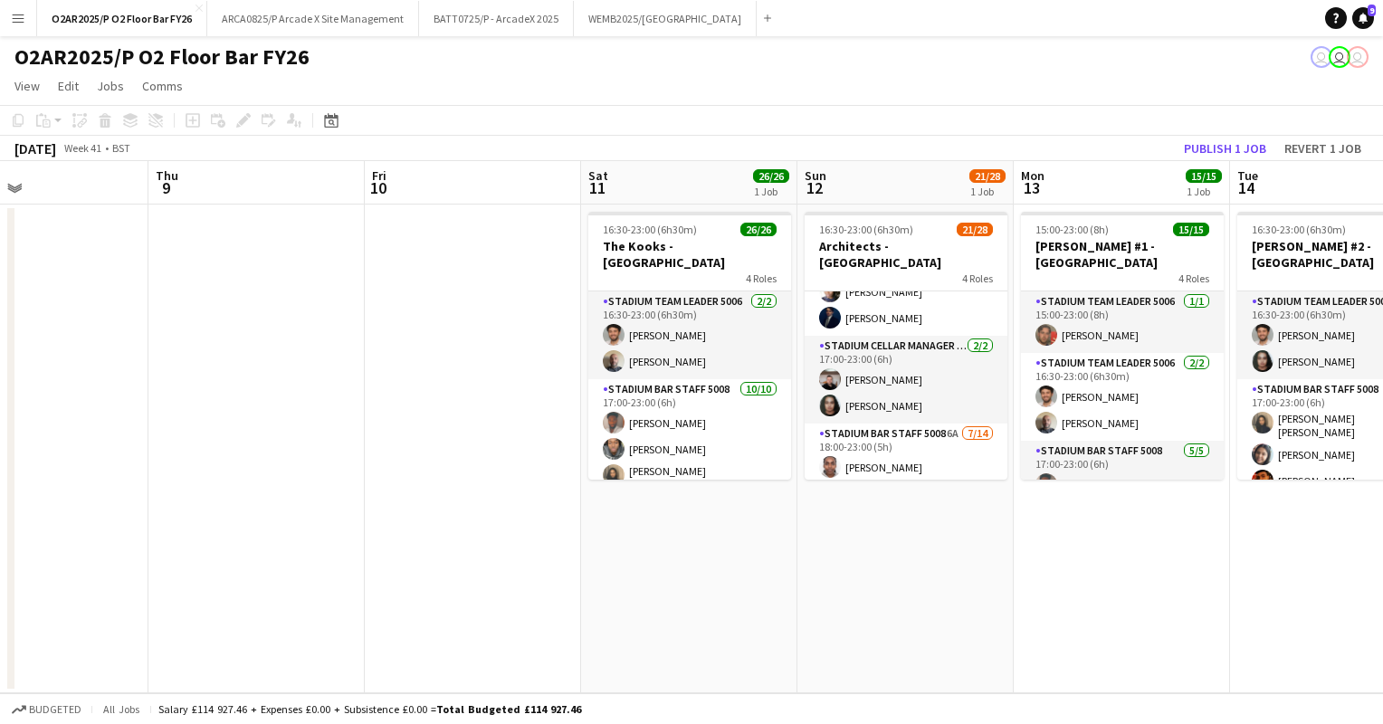
scroll to position [348, 0]
click at [931, 423] on app-card-role "Stadium Bar Staff 5008 6A [DATE] 18:00-23:00 (5h) [PERSON_NAME] [PERSON_NAME] […" at bounding box center [906, 624] width 203 height 403
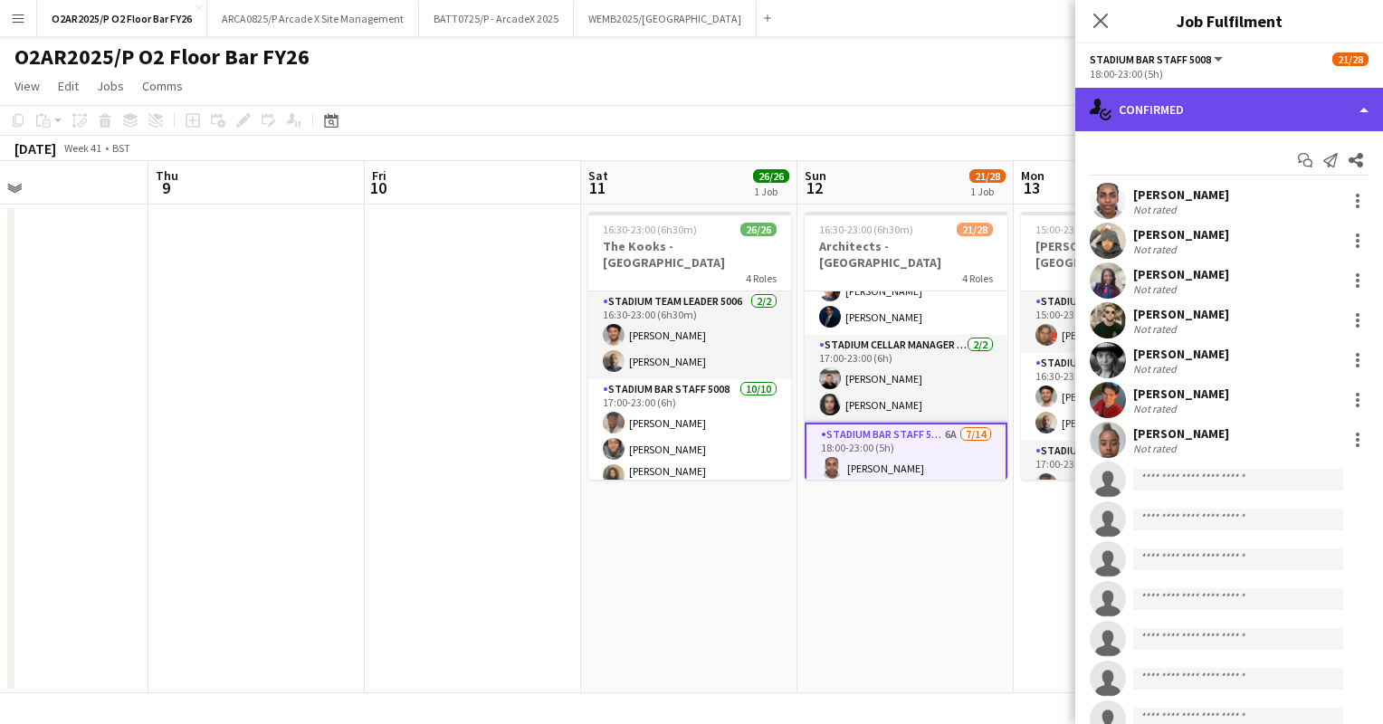
click at [1193, 103] on div "single-neutral-actions-check-2 Confirmed" at bounding box center [1229, 109] width 308 height 43
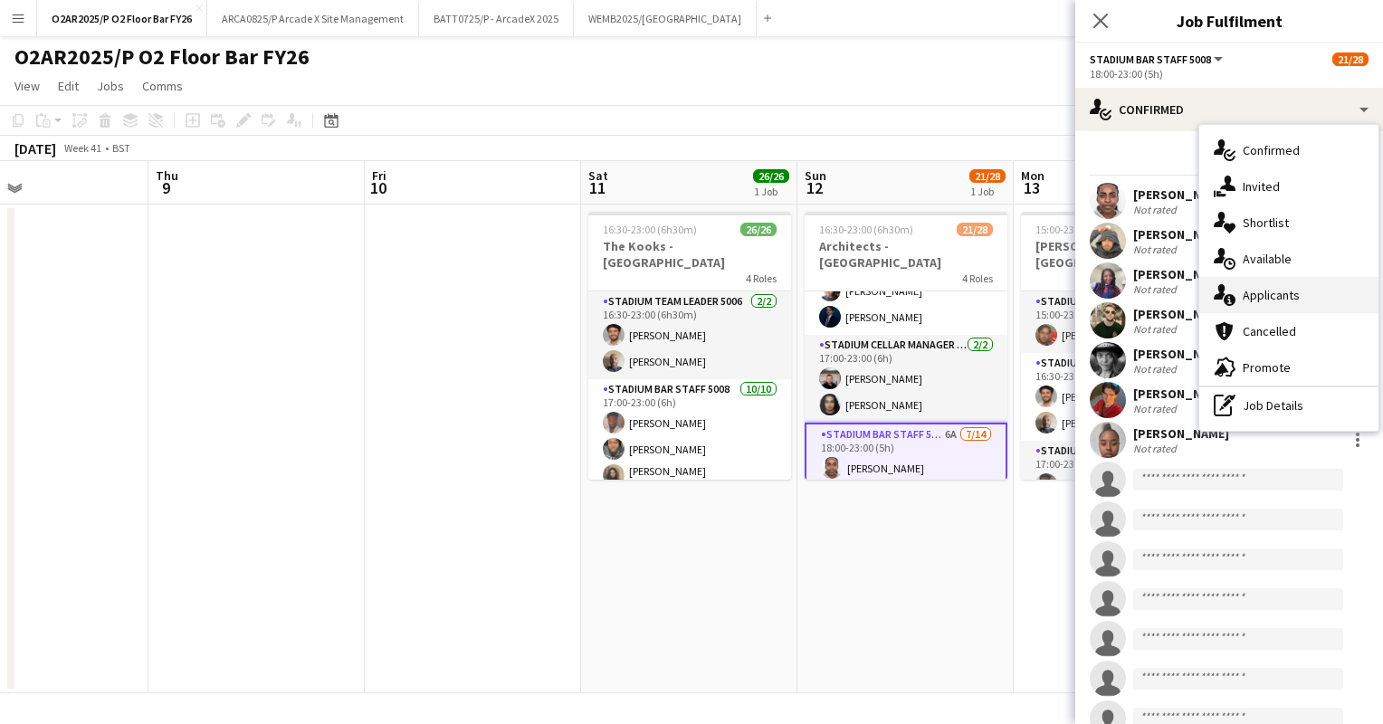
click at [1249, 294] on span "Applicants" at bounding box center [1271, 295] width 57 height 16
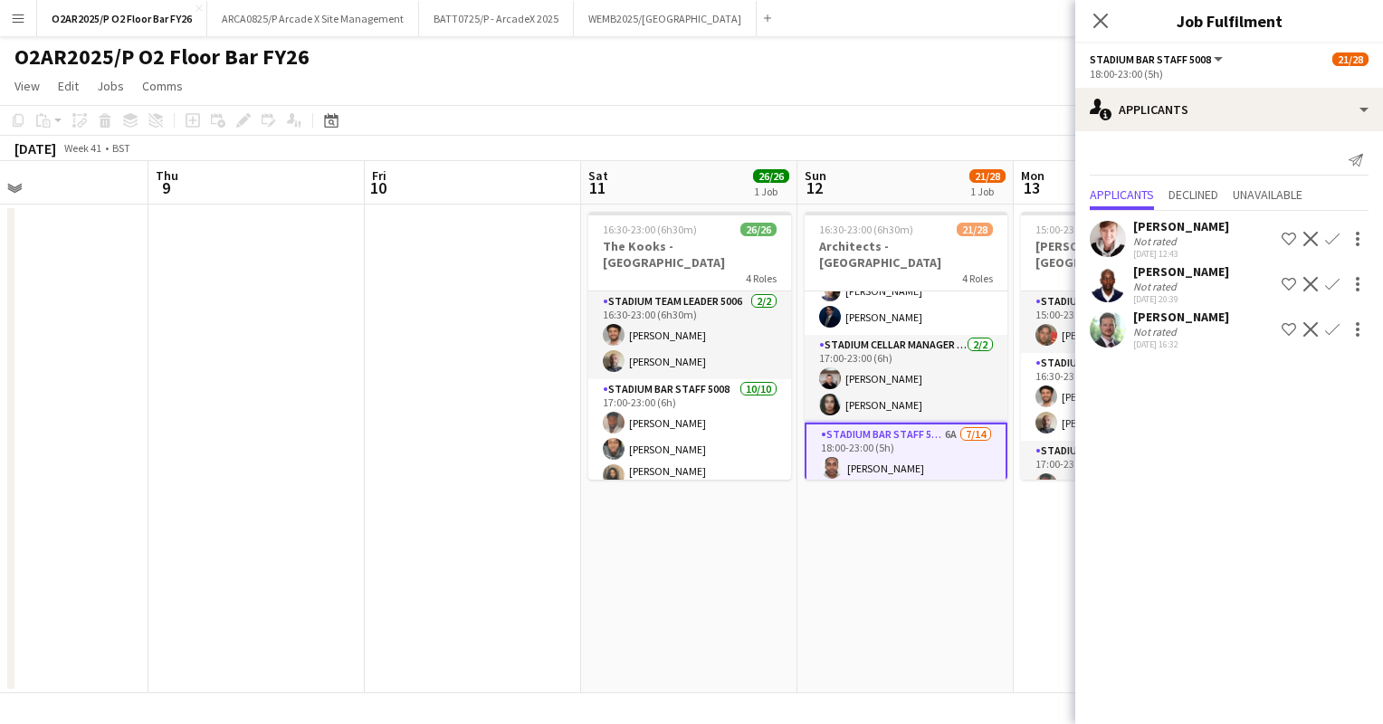
click at [1025, 72] on app-page-menu "View Day view expanded Day view collapsed Month view Date picker Jump to [DATE]…" at bounding box center [691, 88] width 1383 height 34
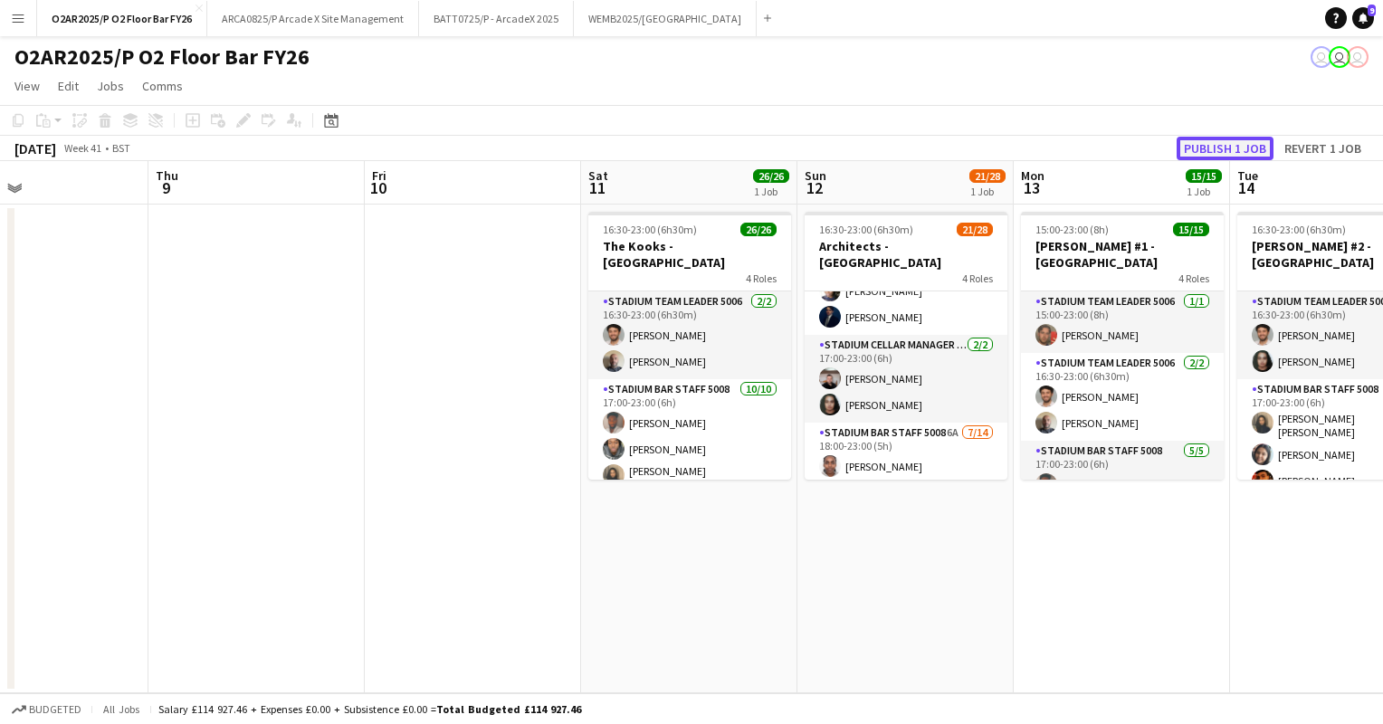
click at [1241, 145] on button "Publish 1 job" at bounding box center [1225, 149] width 97 height 24
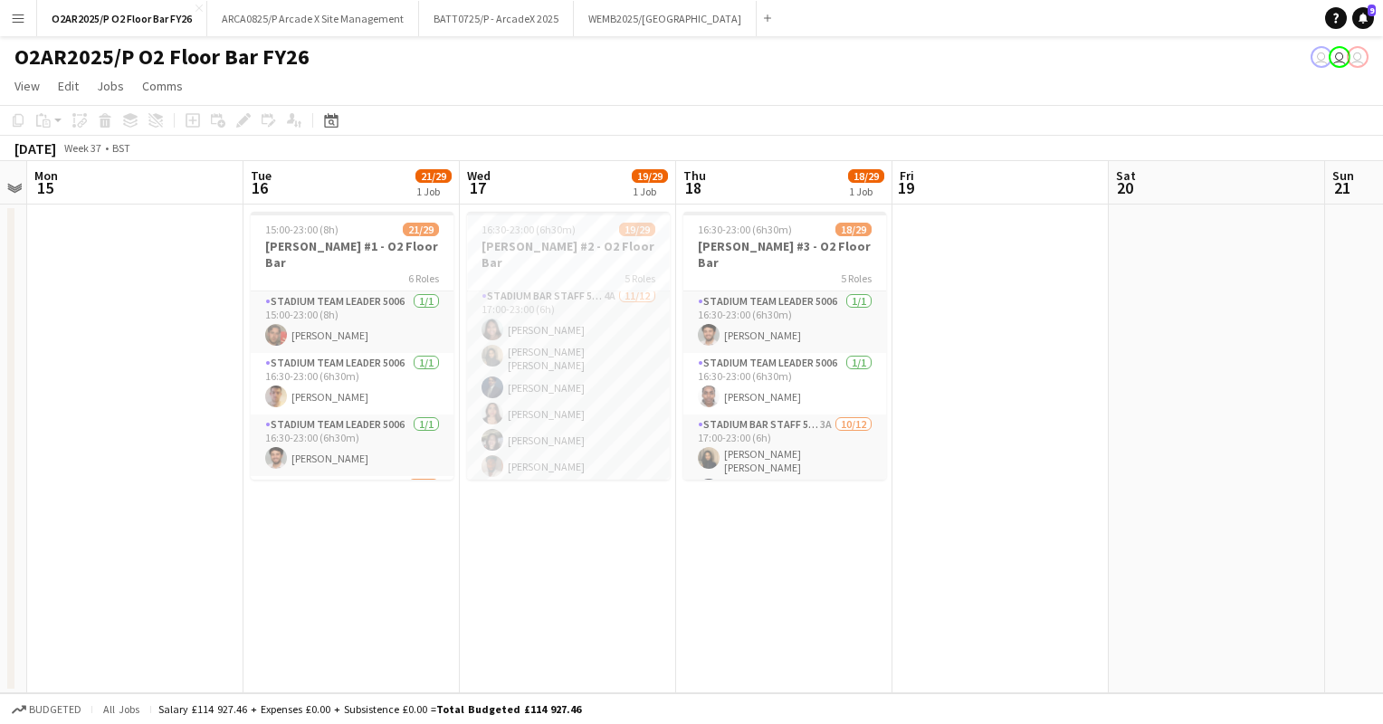
scroll to position [129, 0]
